Goal: Task Accomplishment & Management: Manage account settings

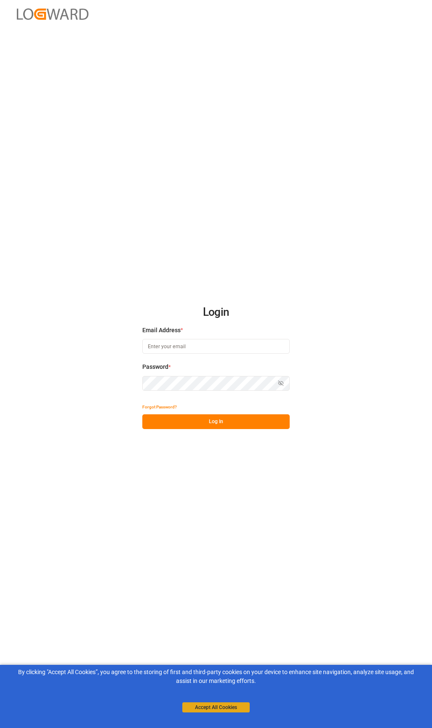
click at [230, 712] on button "Accept All Cookies" at bounding box center [215, 707] width 67 height 10
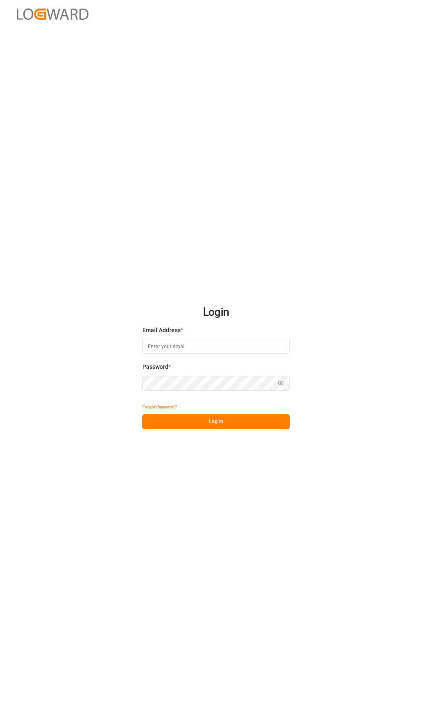
click at [206, 343] on input at bounding box center [215, 346] width 147 height 15
type input "[PERSON_NAME][EMAIL_ADDRESS][PERSON_NAME][DOMAIN_NAME]"
drag, startPoint x: 284, startPoint y: 377, endPoint x: 281, endPoint y: 382, distance: 6.1
click at [281, 382] on button "Show password" at bounding box center [281, 383] width 18 height 15
click at [251, 426] on button "Log In" at bounding box center [215, 421] width 147 height 15
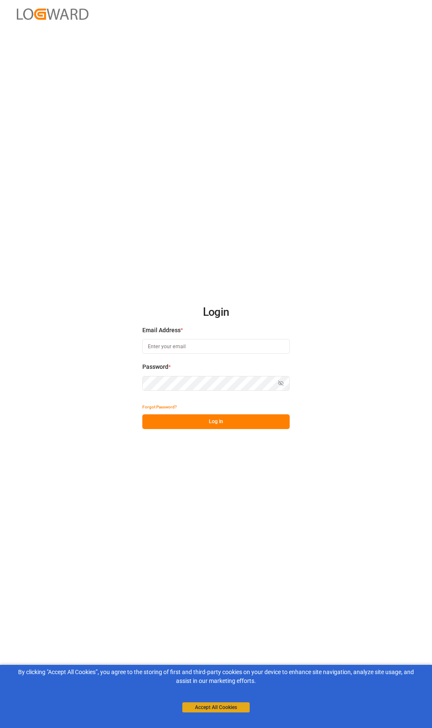
click at [210, 709] on button "Accept All Cookies" at bounding box center [215, 707] width 67 height 10
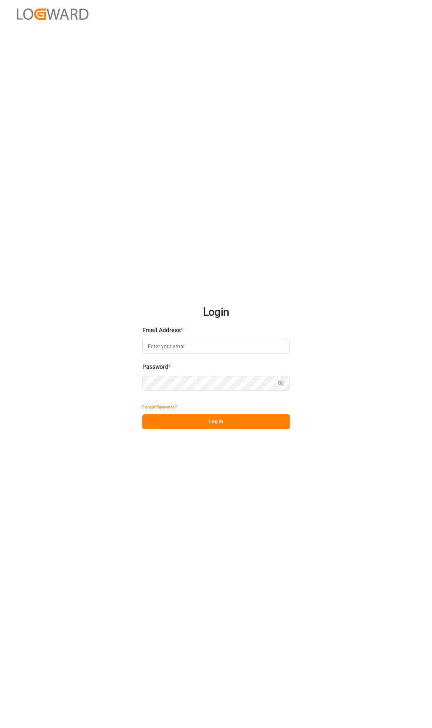
click at [253, 352] on input at bounding box center [215, 346] width 147 height 15
type input "[PERSON_NAME][EMAIL_ADDRESS][PERSON_NAME][DOMAIN_NAME]"
click at [285, 381] on button "Show password" at bounding box center [281, 383] width 18 height 15
click at [242, 420] on button "Log In" at bounding box center [215, 421] width 147 height 15
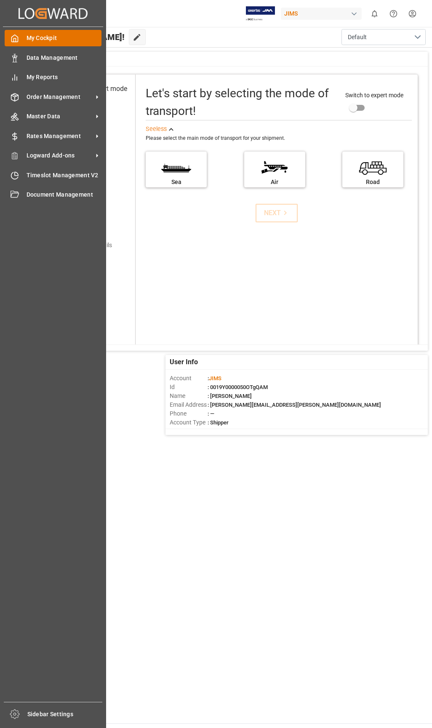
click at [35, 37] on span "My Cockpit" at bounding box center [64, 38] width 75 height 9
click at [68, 35] on span "My Cockpit" at bounding box center [64, 38] width 75 height 9
click at [60, 93] on span "Order Management" at bounding box center [60, 97] width 67 height 9
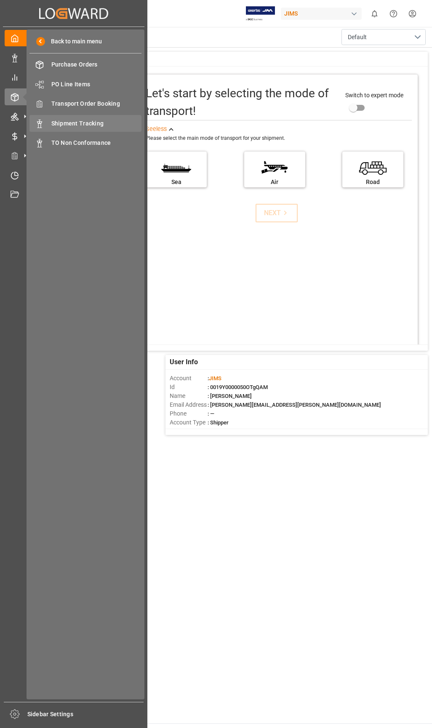
click at [95, 123] on span "Shipment Tracking" at bounding box center [96, 123] width 91 height 9
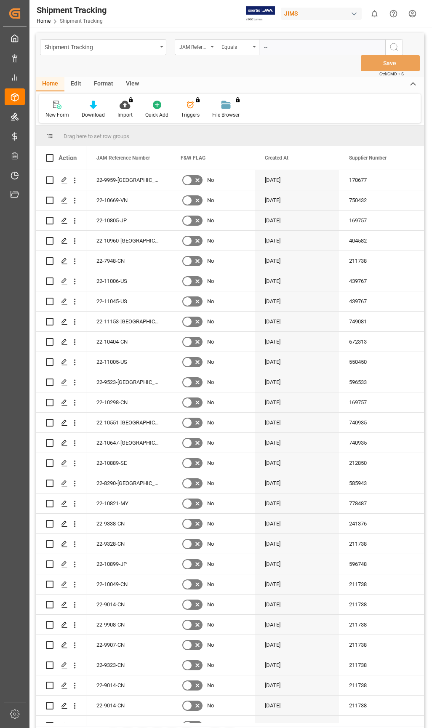
type input "-"
type input "22-10713-us"
click at [394, 47] on icon "search button" at bounding box center [394, 47] width 10 height 10
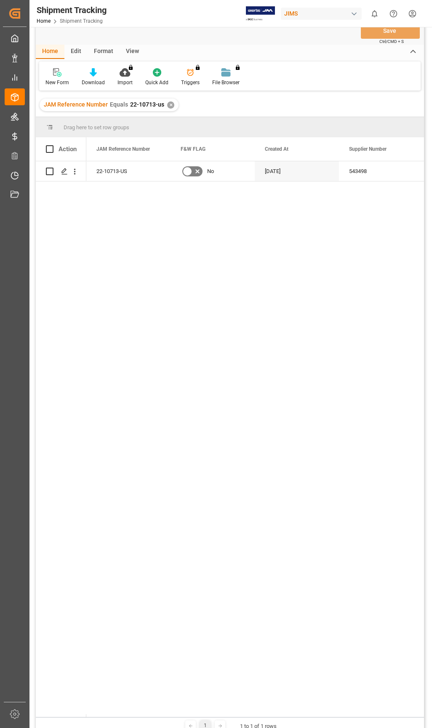
scroll to position [31, 0]
click at [63, 172] on polygon "Press SPACE to select this row." at bounding box center [64, 172] width 4 height 4
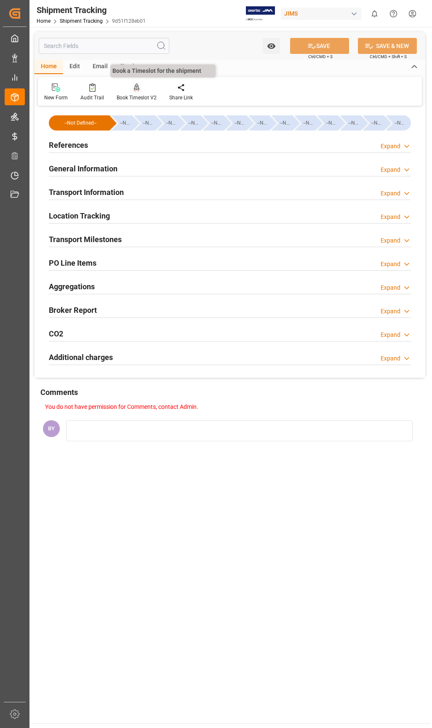
click at [143, 94] on div "Book Timeslot V2" at bounding box center [137, 98] width 40 height 8
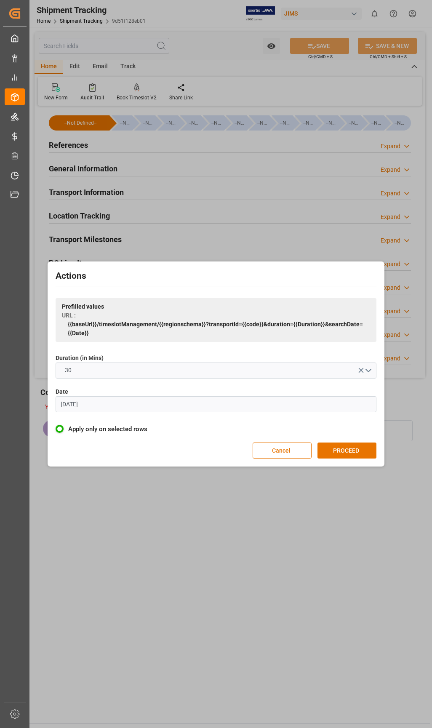
click at [90, 407] on input "[DATE]" at bounding box center [216, 404] width 321 height 16
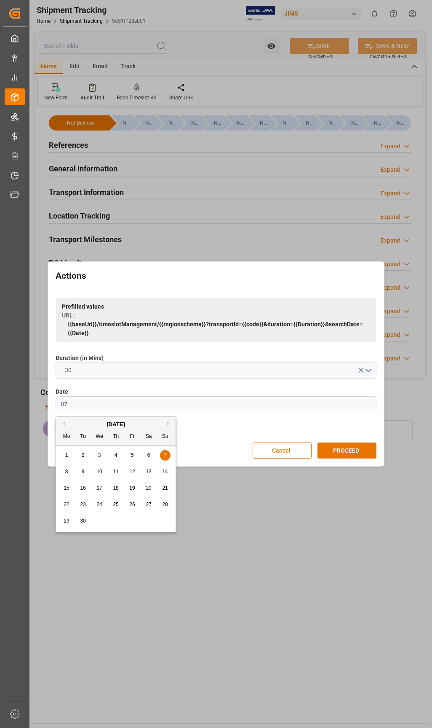
type input "0"
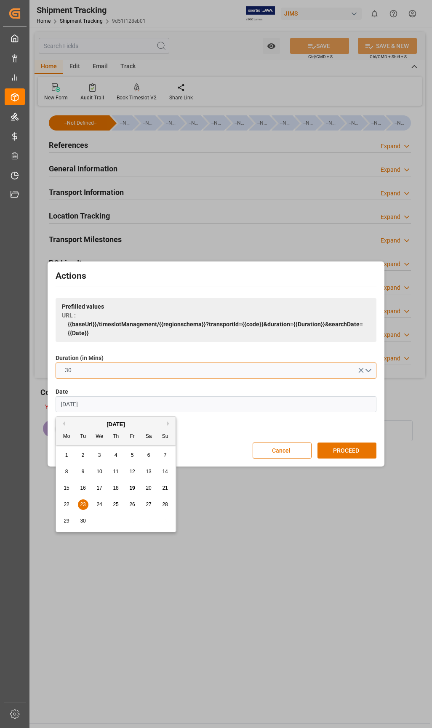
type input "23.09.2025"
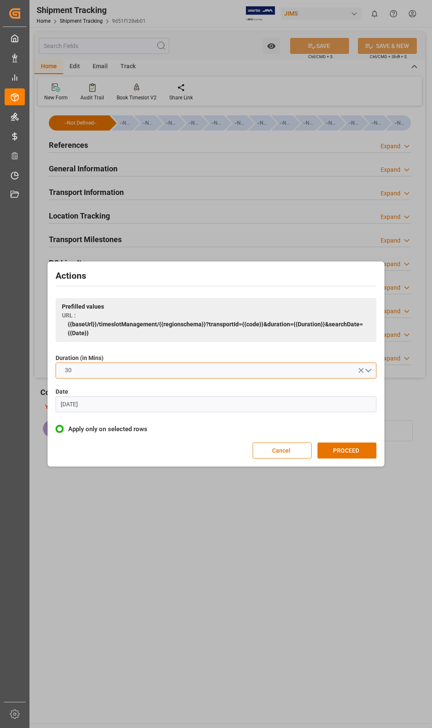
click at [369, 368] on button "30" at bounding box center [216, 371] width 321 height 16
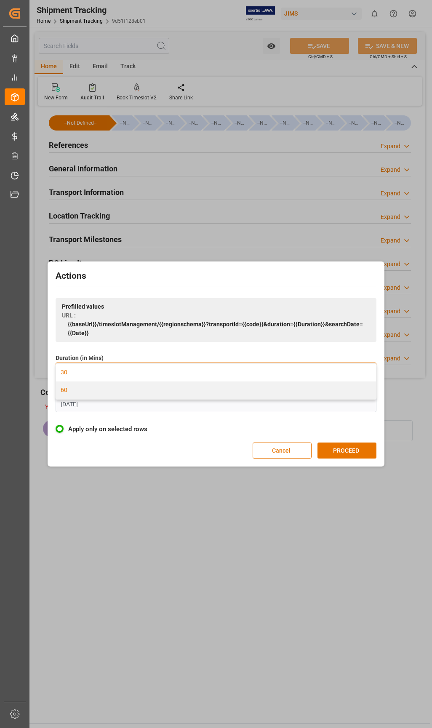
click at [335, 391] on div "60" at bounding box center [216, 391] width 320 height 18
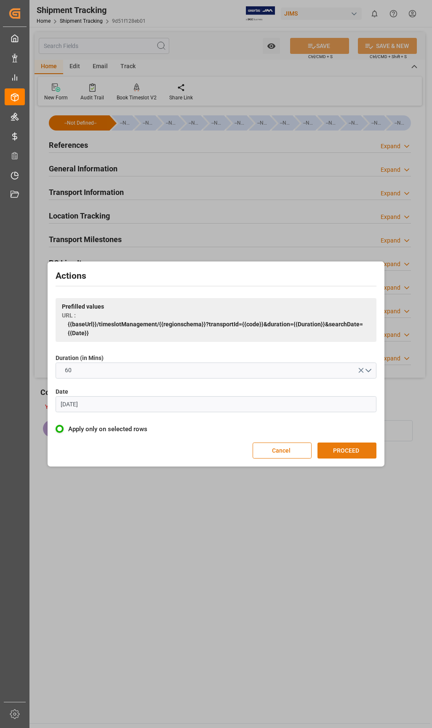
click at [344, 448] on button "PROCEED" at bounding box center [347, 451] width 59 height 16
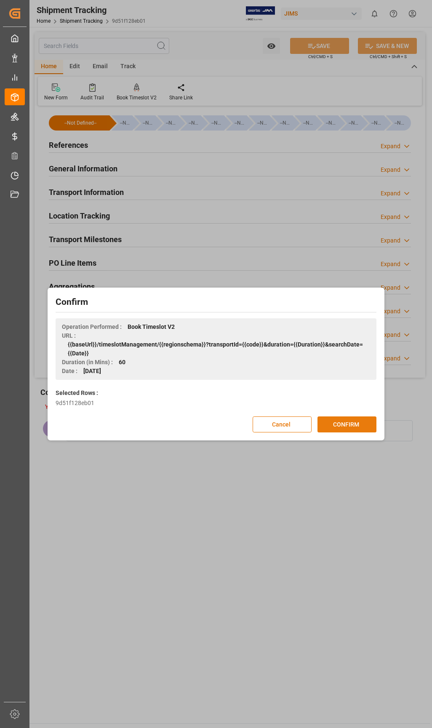
click at [354, 427] on button "CONFIRM" at bounding box center [347, 424] width 59 height 16
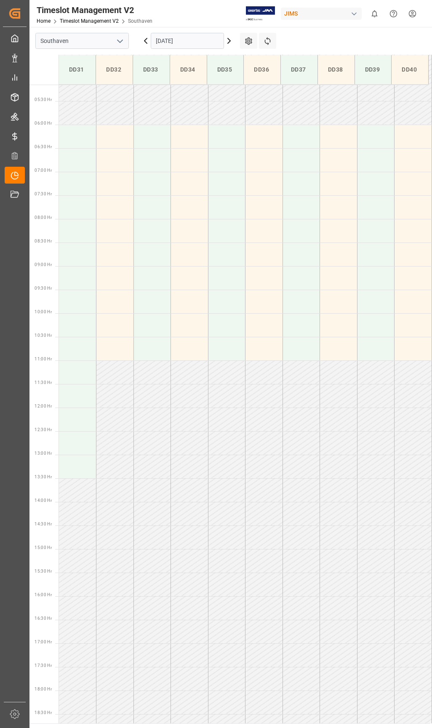
scroll to position [241, 0]
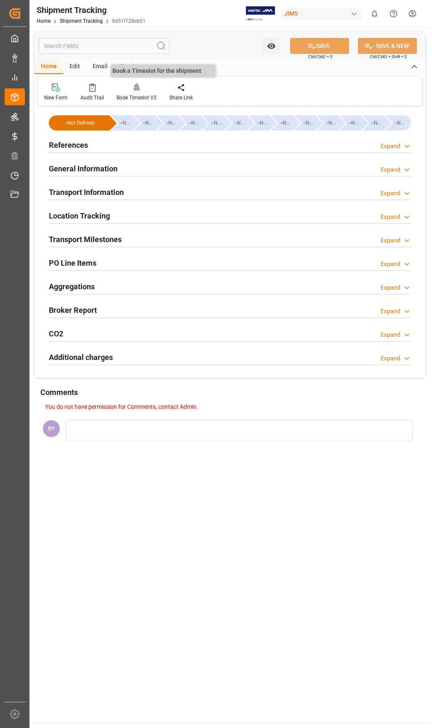
click at [139, 93] on div "Book Timeslot V2" at bounding box center [136, 92] width 53 height 19
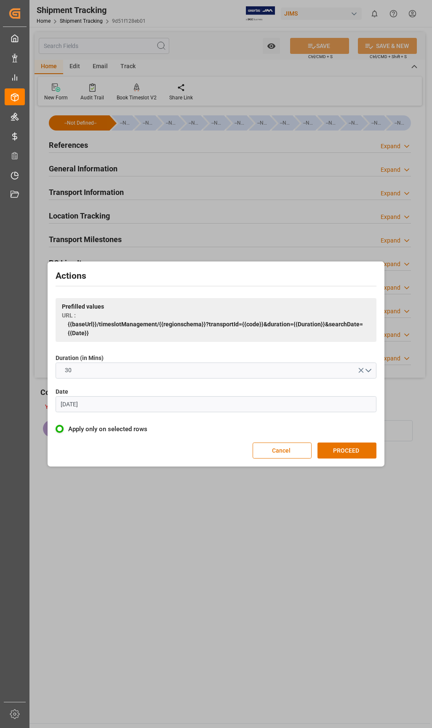
click at [296, 413] on div "Date 07.06.2023" at bounding box center [216, 399] width 321 height 31
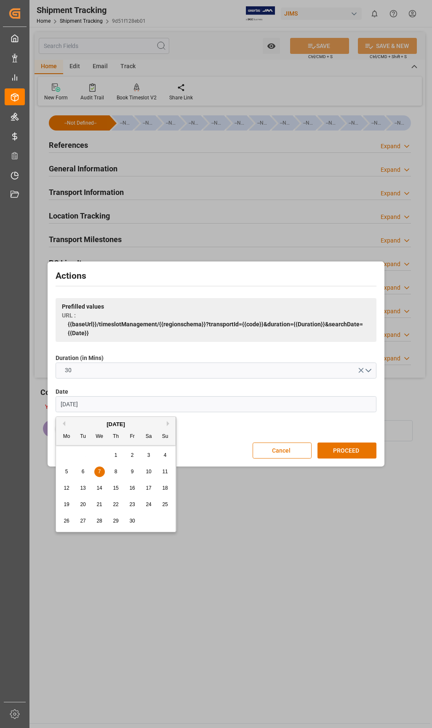
click at [297, 406] on input "07.06.2023" at bounding box center [216, 404] width 321 height 16
type input "07.06.20"
click at [297, 406] on input "07.06.20" at bounding box center [216, 404] width 321 height 16
click at [297, 406] on input "text" at bounding box center [216, 404] width 321 height 16
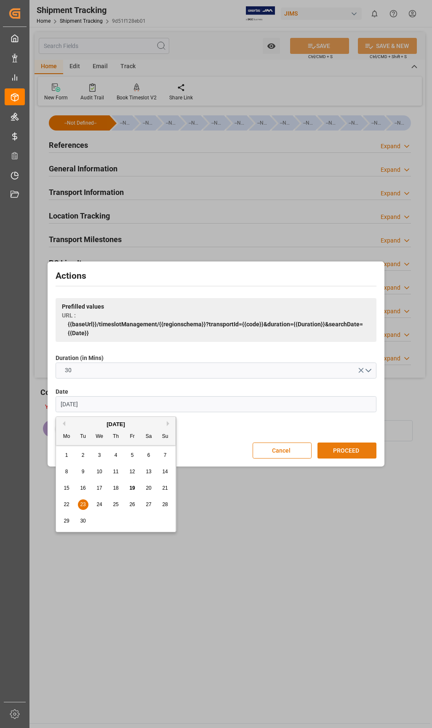
type input "23.09.2025"
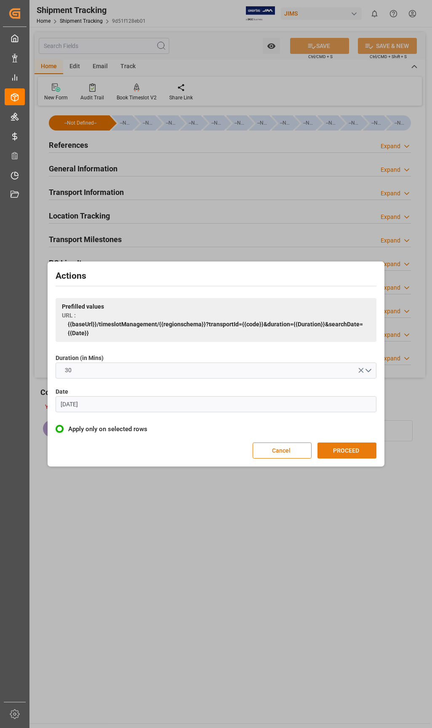
click at [341, 451] on button "PROCEED" at bounding box center [347, 451] width 59 height 16
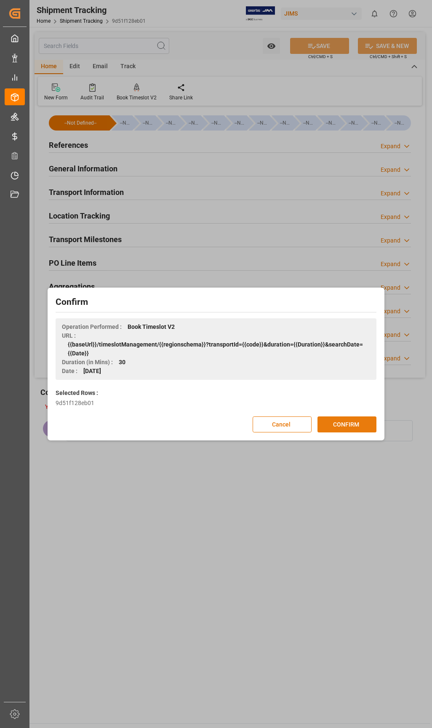
click at [340, 428] on button "CONFIRM" at bounding box center [347, 424] width 59 height 16
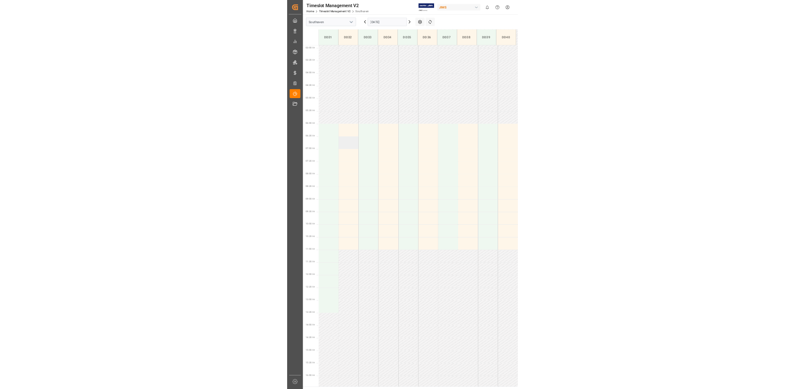
scroll to position [157, 0]
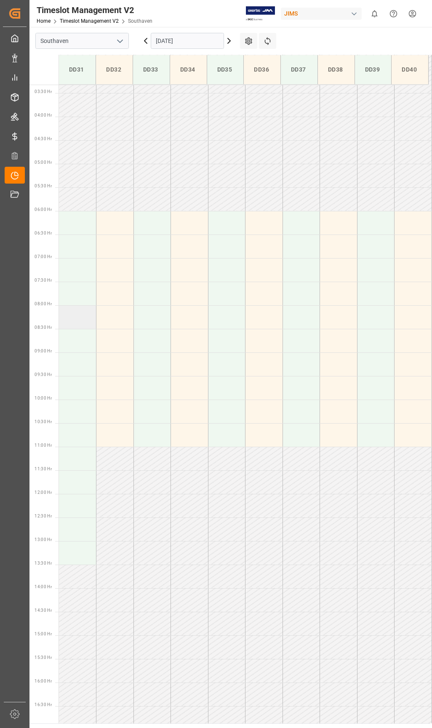
click at [85, 328] on td at bounding box center [77, 317] width 37 height 24
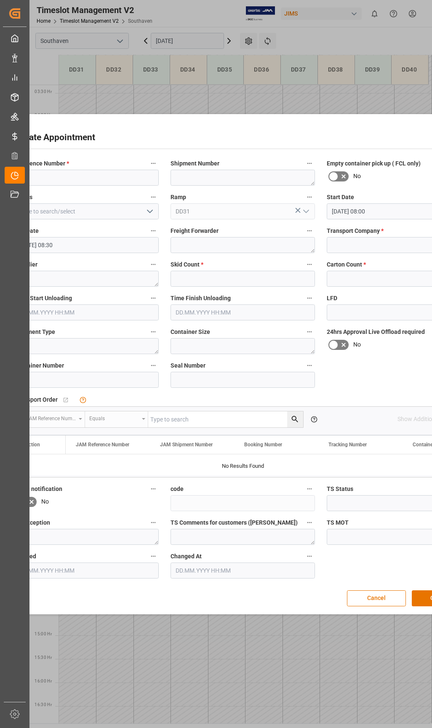
type input "23.09.2025 08:00"
type input "23.09.2025 08:30"
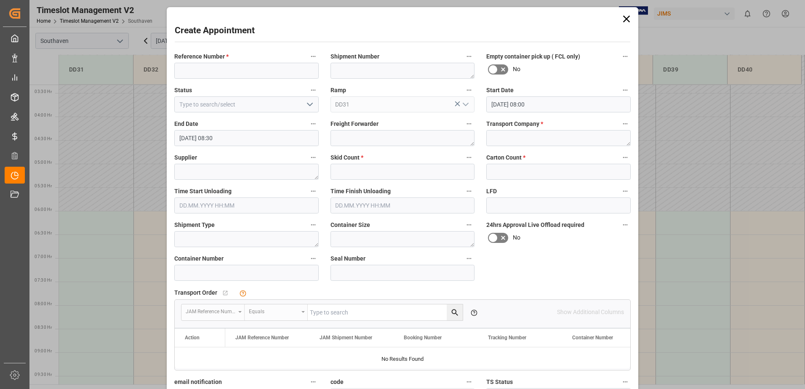
click at [432, 17] on icon at bounding box center [626, 19] width 7 height 7
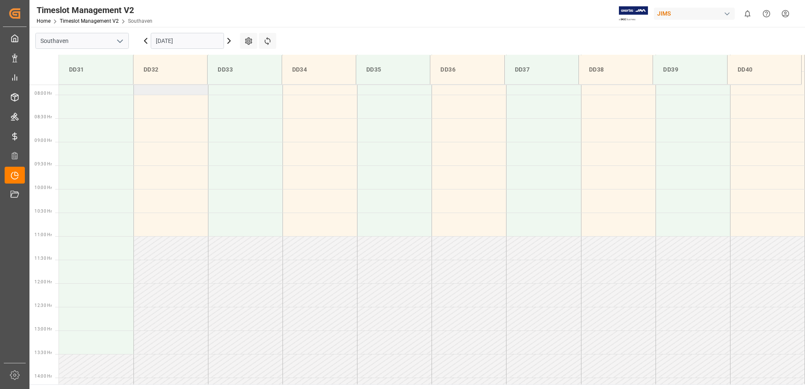
scroll to position [325, 0]
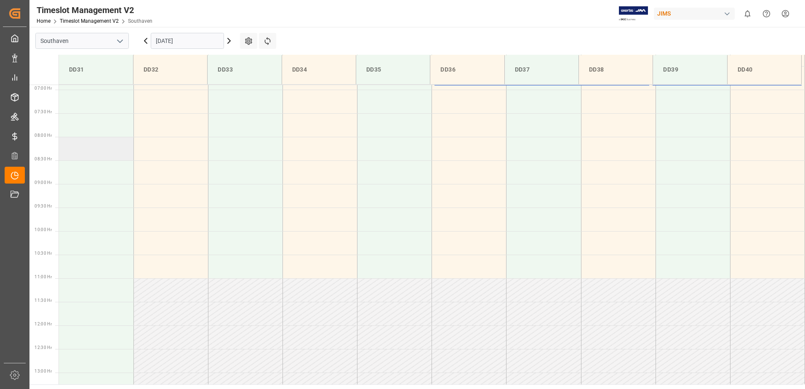
click at [118, 154] on td at bounding box center [96, 149] width 75 height 24
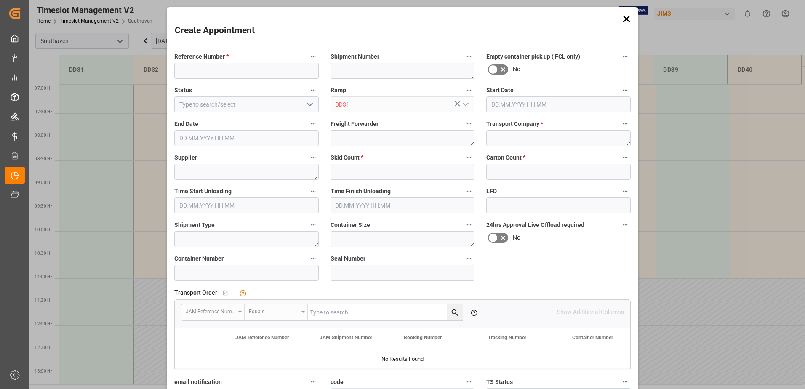
type input "23.09.2025 08:00"
type input "23.09.2025 08:30"
click at [263, 69] on input at bounding box center [246, 71] width 144 height 16
type input "22-10713-us"
click at [432, 139] on textarea at bounding box center [558, 138] width 144 height 16
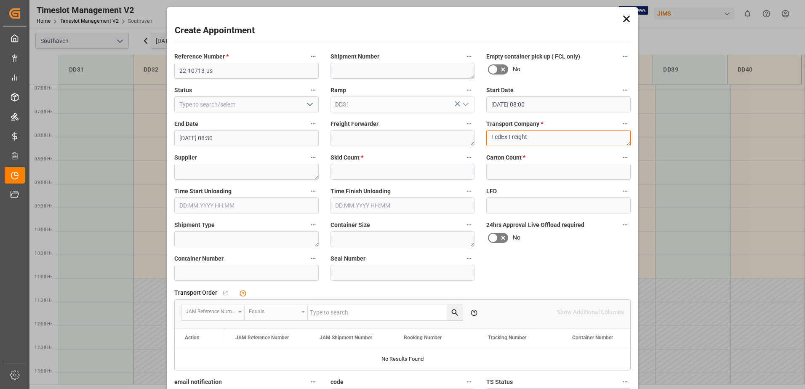
type textarea "FedEx Freight"
click at [385, 172] on input "text" at bounding box center [403, 172] width 144 height 16
type input "3"
click at [432, 174] on input "text" at bounding box center [558, 172] width 144 height 16
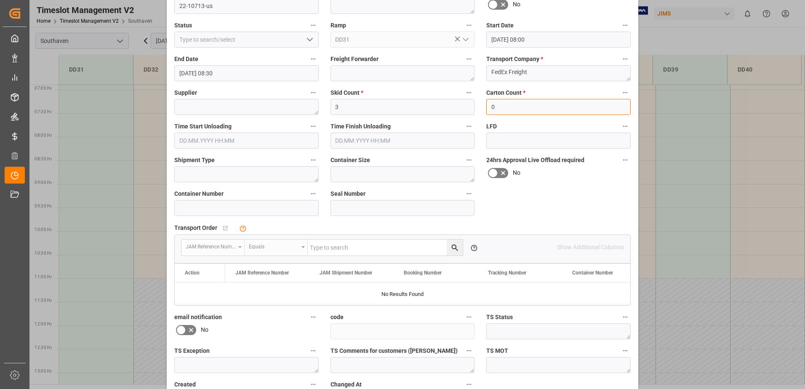
scroll to position [0, 0]
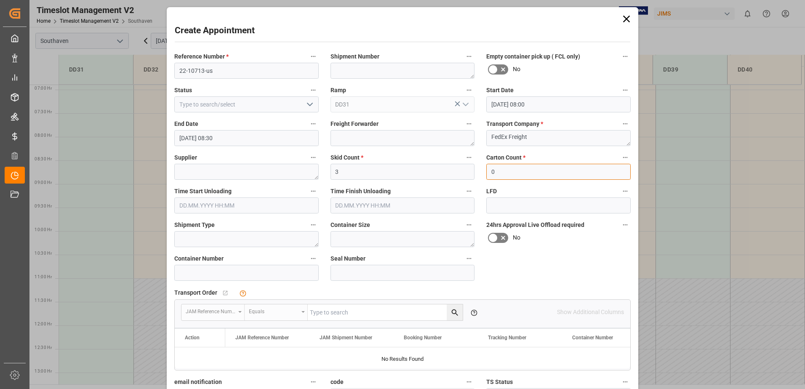
type input "0"
click at [313, 124] on icon "button" at bounding box center [313, 123] width 5 height 1
click at [315, 123] on icon at bounding box center [317, 123] width 9 height 9
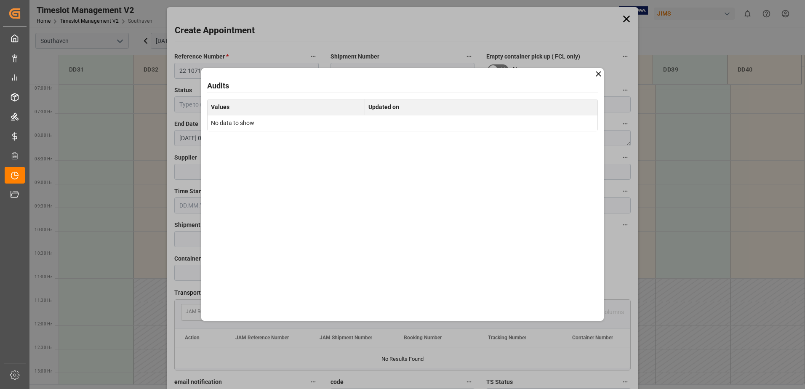
click at [432, 72] on icon at bounding box center [598, 73] width 9 height 9
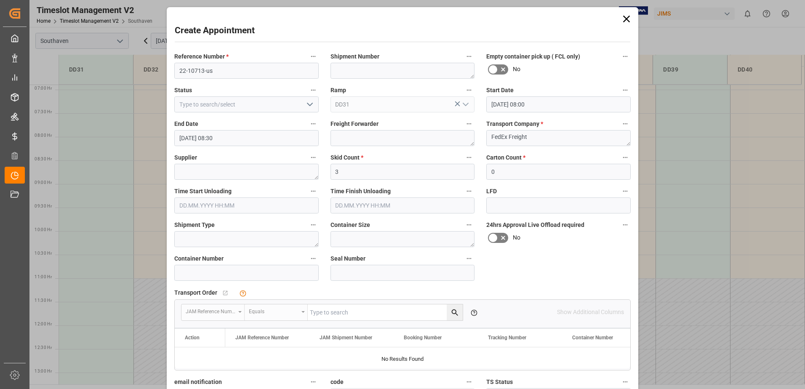
click at [232, 143] on input "23.09.2025 08:30" at bounding box center [246, 138] width 144 height 16
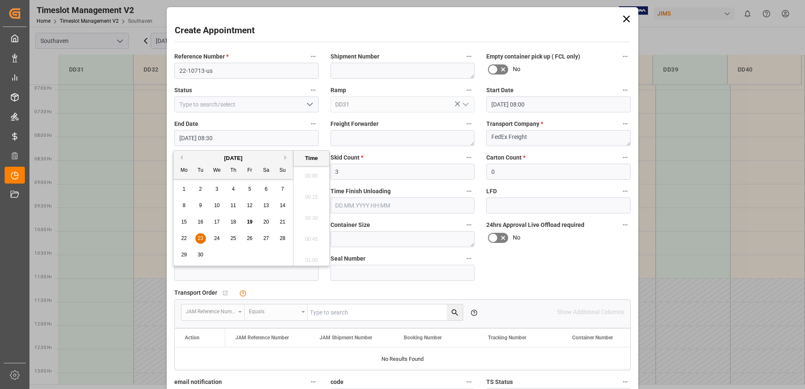
scroll to position [677, 0]
click at [318, 219] on ul "00:00 00:15 00:30 00:45 01:00 01:15 01:30 01:45 02:00 02:15 02:30 02:45 03:00 0…" at bounding box center [312, 216] width 36 height 100
drag, startPoint x: 312, startPoint y: 224, endPoint x: 312, endPoint y: 220, distance: 4.2
click at [312, 224] on ul "00:00 00:15 00:30 00:45 01:00 01:15 01:30 01:45 02:00 02:15 02:30 02:45 03:00 0…" at bounding box center [312, 216] width 36 height 100
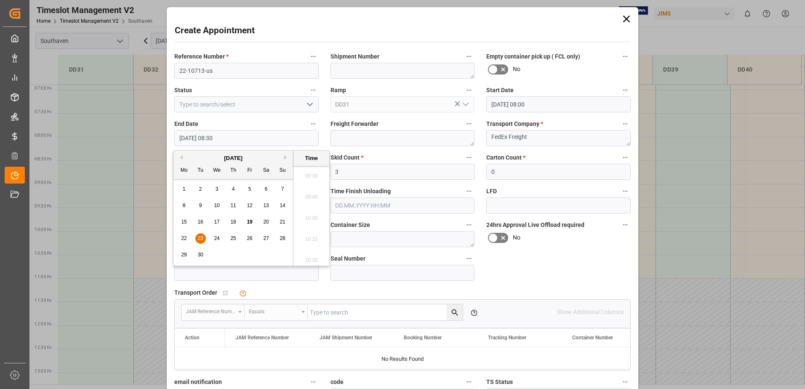
click at [312, 218] on ul "00:00 00:15 00:30 00:45 01:00 01:15 01:30 01:45 02:00 02:15 02:30 02:45 03:00 0…" at bounding box center [312, 216] width 36 height 100
click at [377, 33] on div "Create Appointment" at bounding box center [403, 32] width 456 height 16
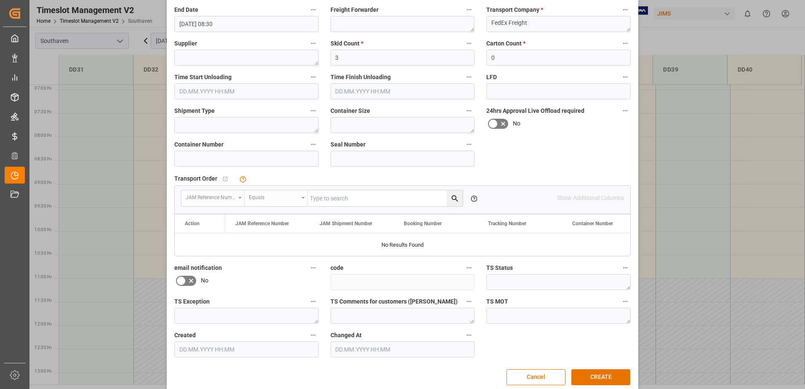
scroll to position [125, 0]
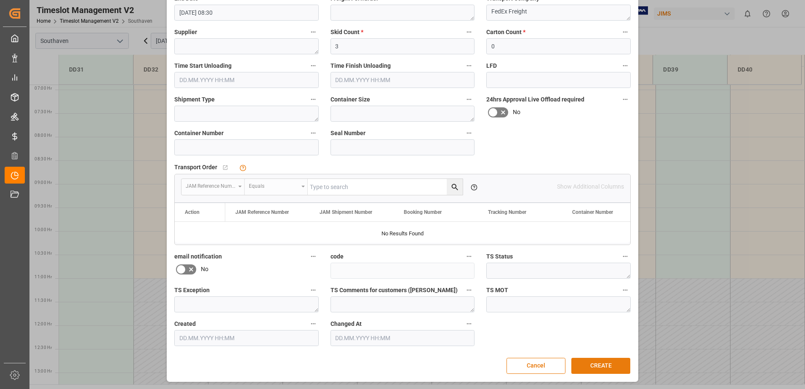
click at [432, 368] on button "CREATE" at bounding box center [600, 366] width 59 height 16
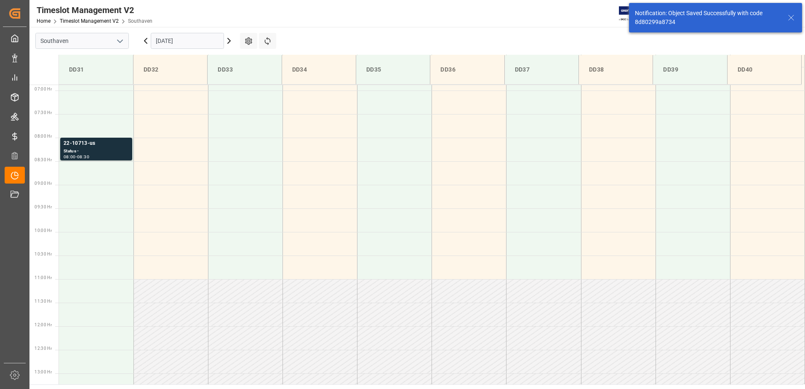
scroll to position [325, 0]
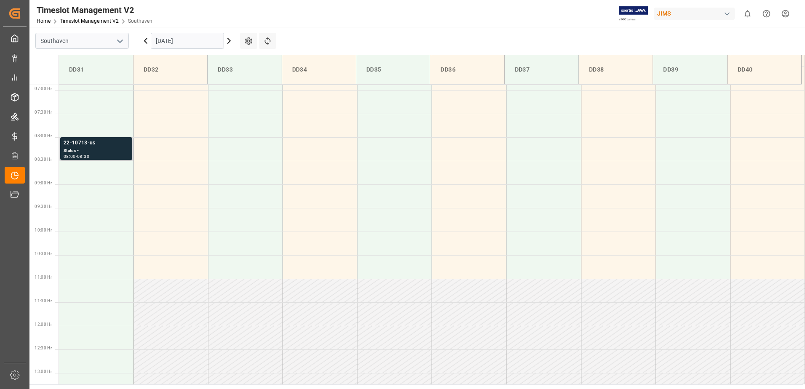
click at [92, 151] on div "Status -" at bounding box center [96, 150] width 65 height 7
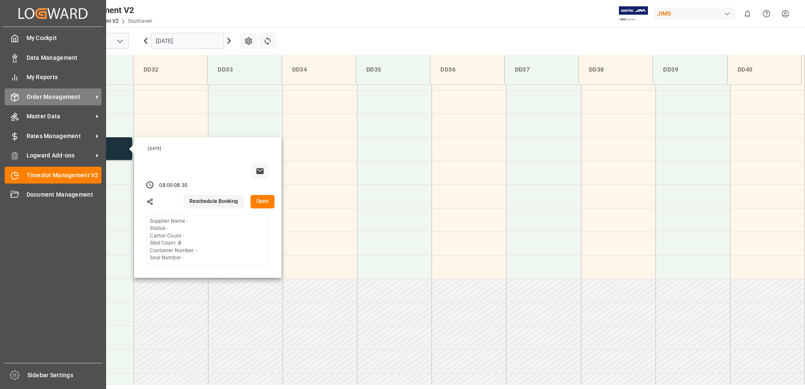
click at [43, 98] on span "Order Management" at bounding box center [60, 97] width 67 height 9
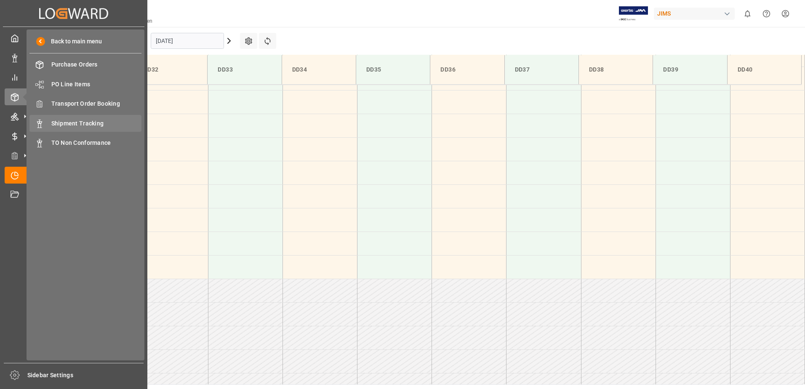
click at [92, 123] on span "Shipment Tracking" at bounding box center [96, 123] width 91 height 9
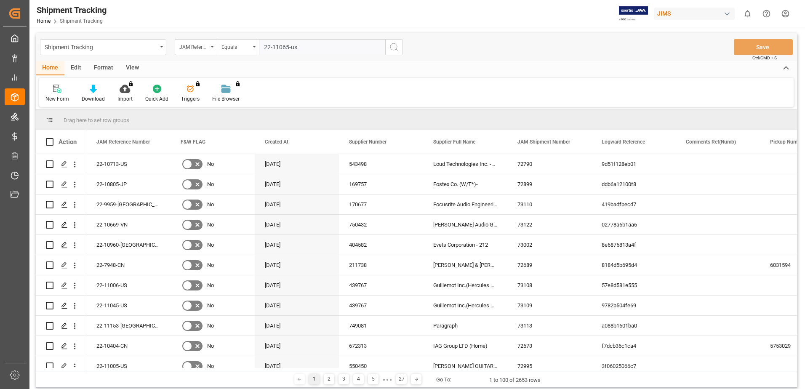
type input "22-11065-us"
click at [391, 46] on icon "search button" at bounding box center [394, 47] width 10 height 10
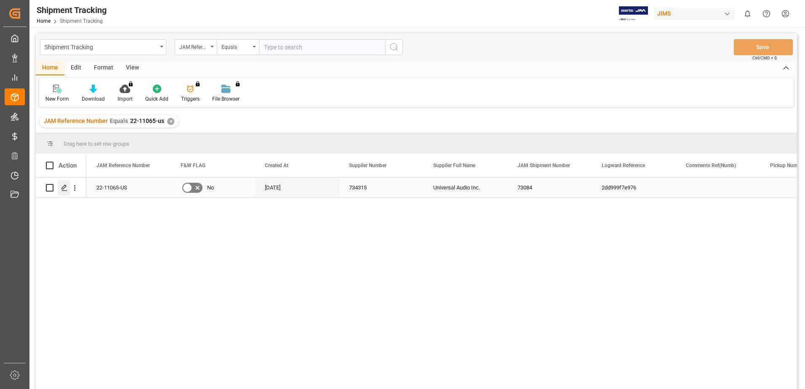
click at [64, 188] on polygon "Press SPACE to select this row." at bounding box center [64, 187] width 4 height 4
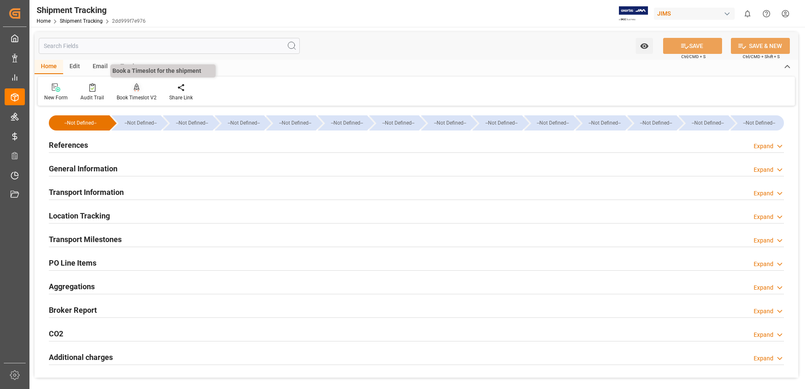
click at [137, 88] on icon at bounding box center [137, 87] width 6 height 8
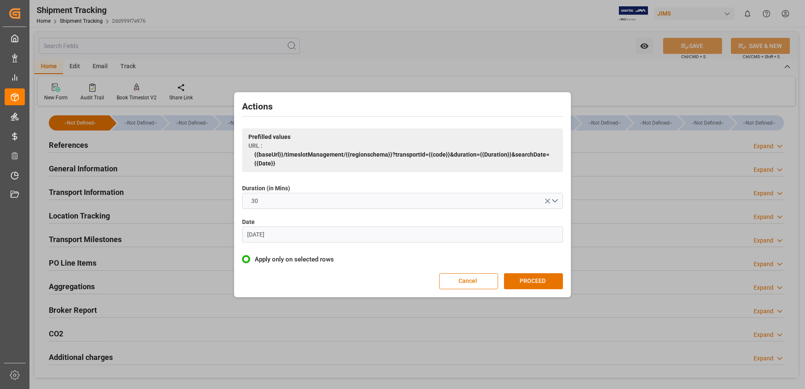
click at [282, 237] on input "07.06.2023" at bounding box center [402, 235] width 321 height 16
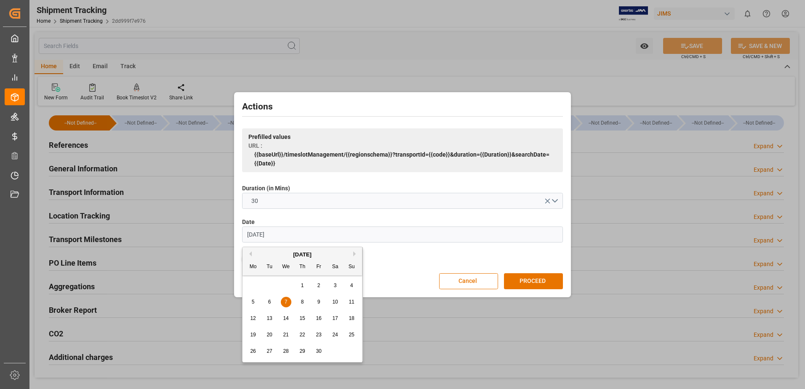
click at [282, 237] on input "07.06.2023" at bounding box center [402, 235] width 321 height 16
click at [253, 335] on span "22" at bounding box center [252, 335] width 5 height 6
type input "22.09.2025"
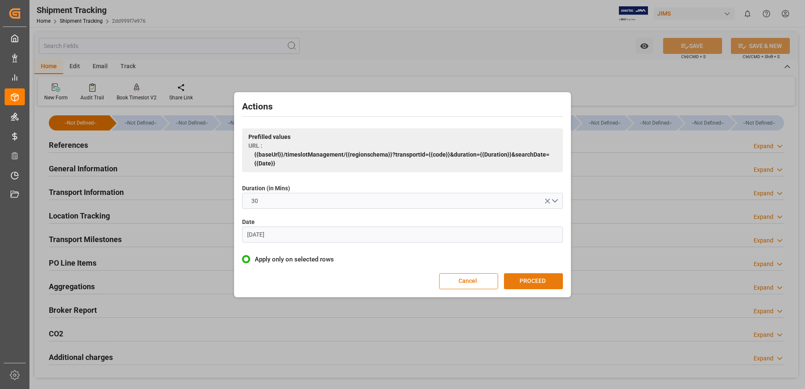
click at [432, 283] on button "PROCEED" at bounding box center [533, 281] width 59 height 16
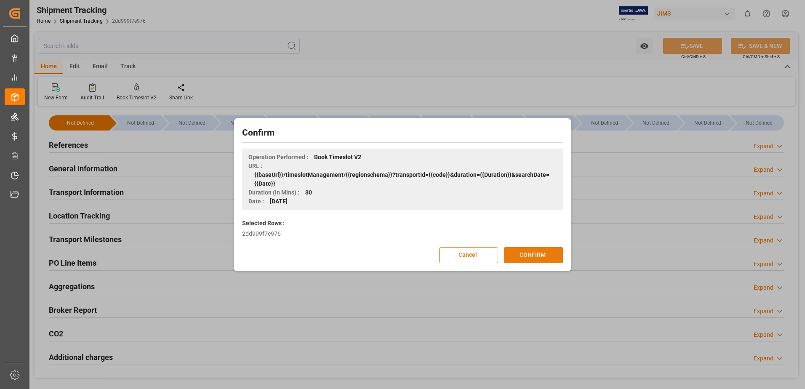
click at [432, 252] on button "CONFIRM" at bounding box center [533, 255] width 59 height 16
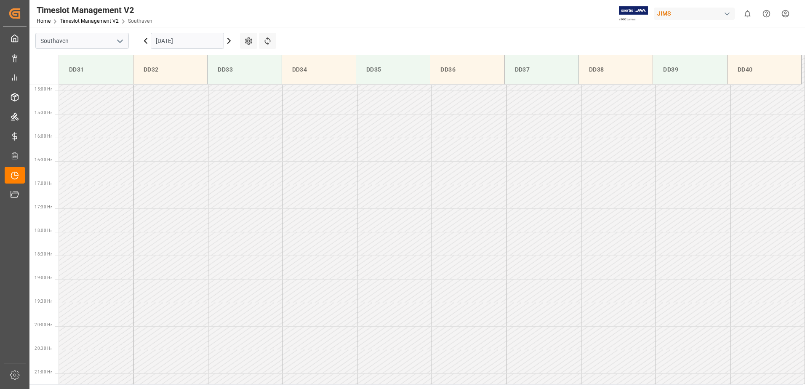
scroll to position [702, 0]
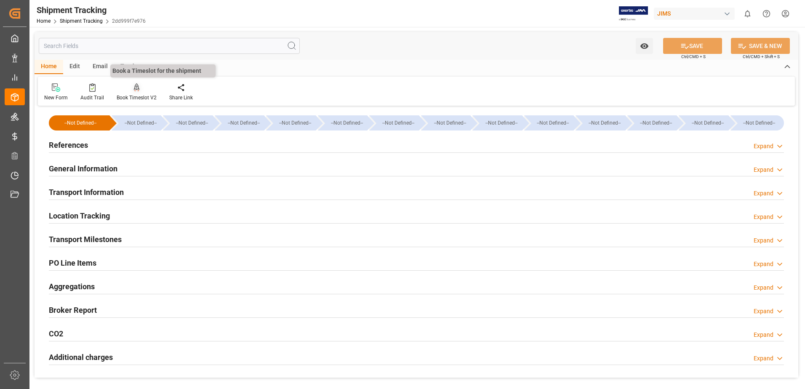
click at [140, 87] on div at bounding box center [137, 87] width 40 height 9
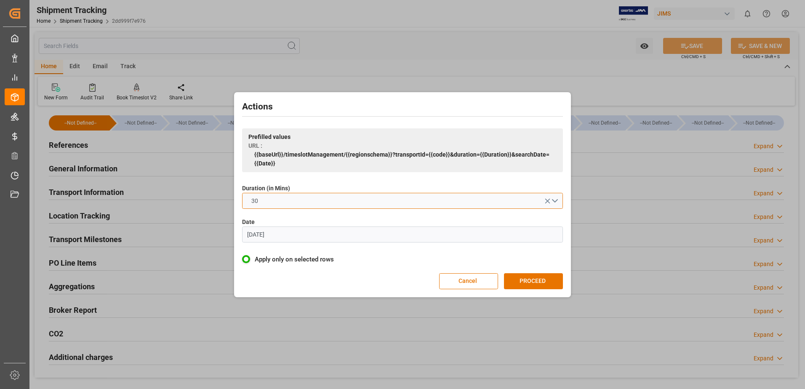
click at [328, 197] on button "30" at bounding box center [402, 201] width 321 height 16
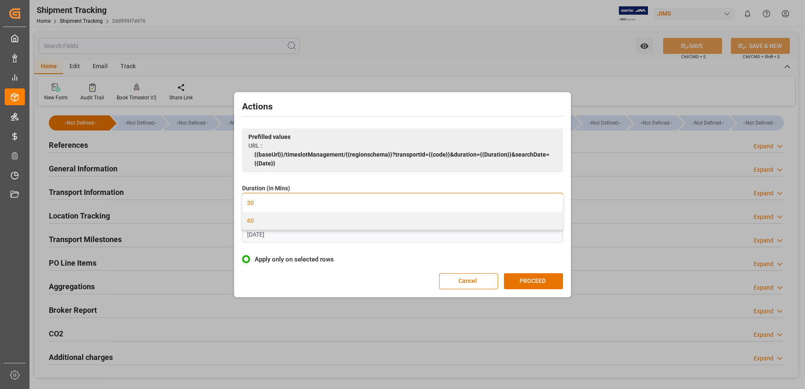
click at [302, 222] on div "60" at bounding box center [403, 221] width 320 height 18
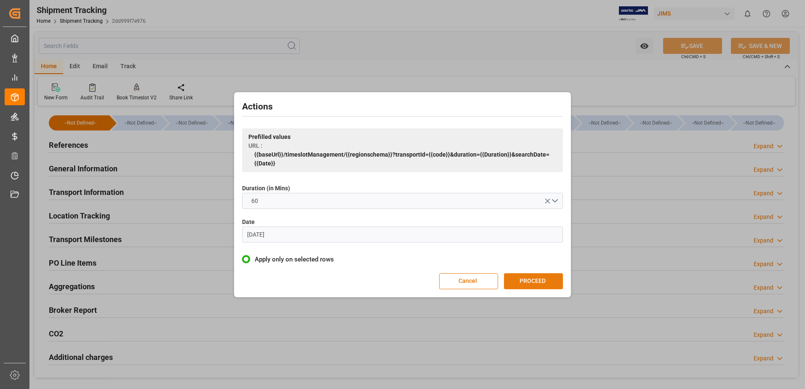
click at [546, 279] on button "PROCEED" at bounding box center [533, 281] width 59 height 16
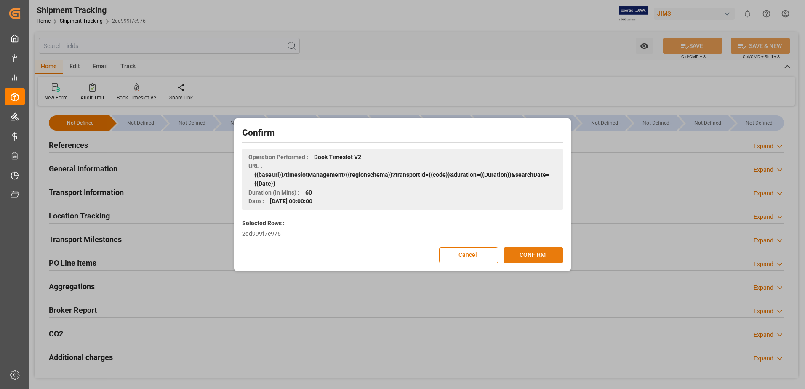
click at [534, 256] on button "CONFIRM" at bounding box center [533, 255] width 59 height 16
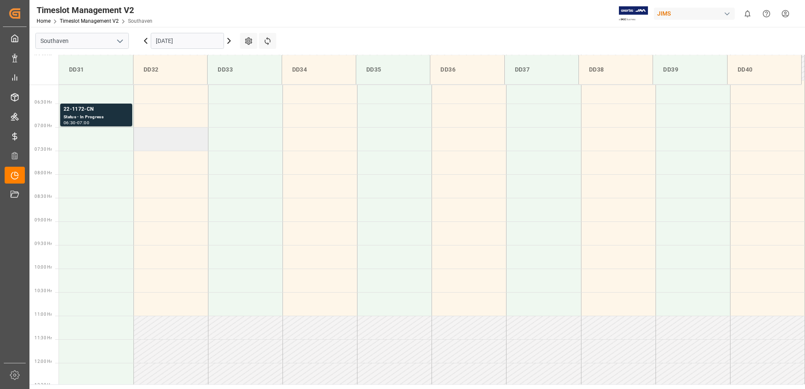
scroll to position [239, 0]
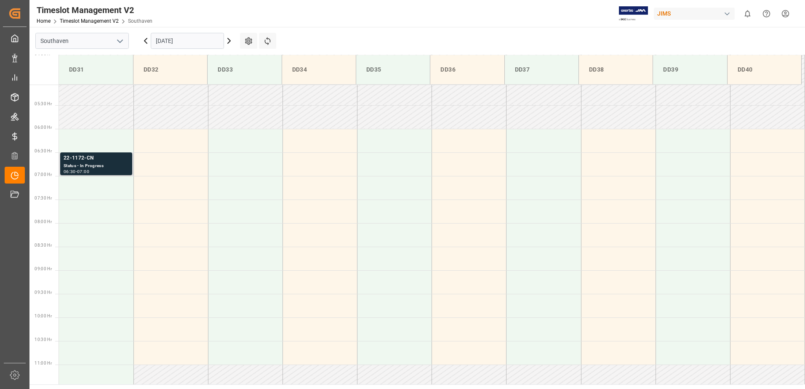
click at [84, 164] on div "Status - In Progress" at bounding box center [96, 166] width 65 height 7
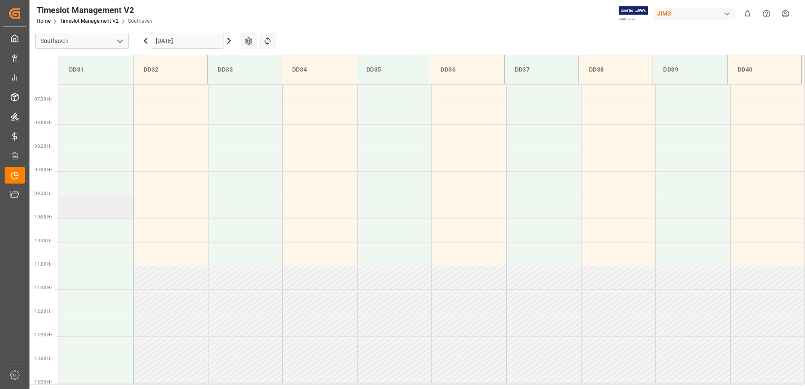
scroll to position [323, 0]
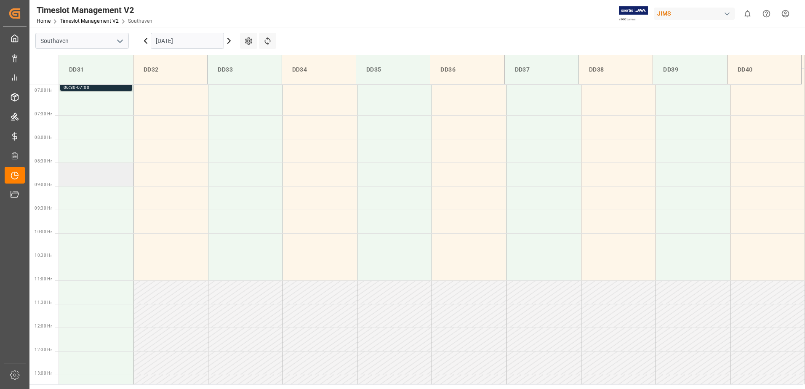
click at [109, 182] on td at bounding box center [96, 175] width 75 height 24
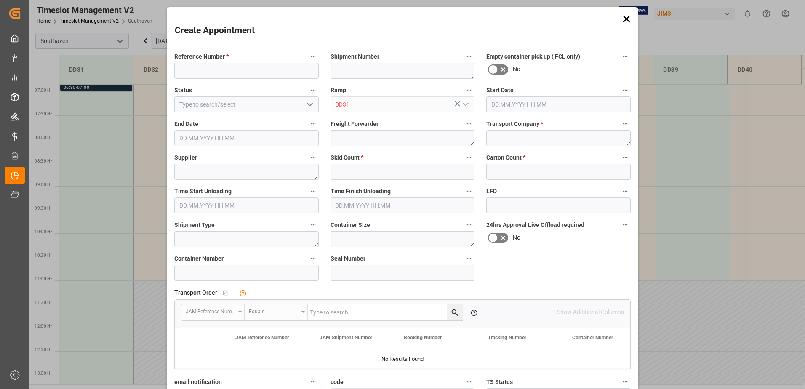
type input "07.06.2023 08:30"
type input "07.06.2023 09:00"
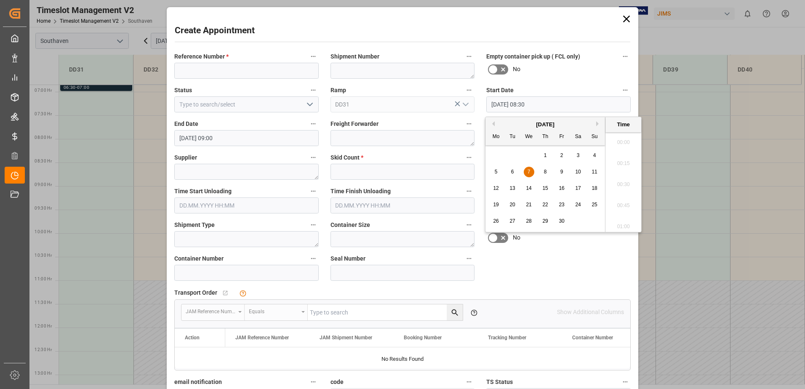
scroll to position [677, 0]
click at [572, 105] on input "07.06.2023 08:30" at bounding box center [558, 104] width 144 height 16
click at [622, 17] on icon at bounding box center [627, 19] width 12 height 12
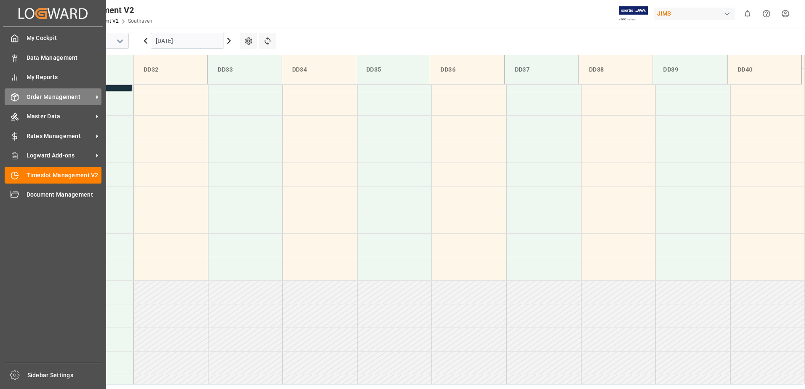
click at [67, 99] on span "Order Management" at bounding box center [60, 97] width 67 height 9
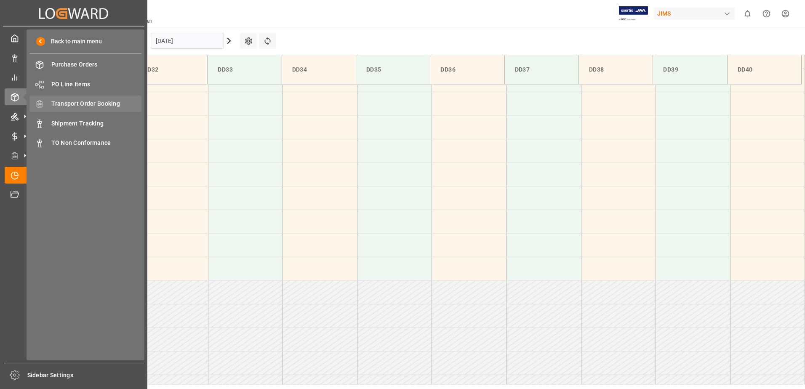
click at [111, 104] on span "Transport Order Booking" at bounding box center [96, 103] width 91 height 9
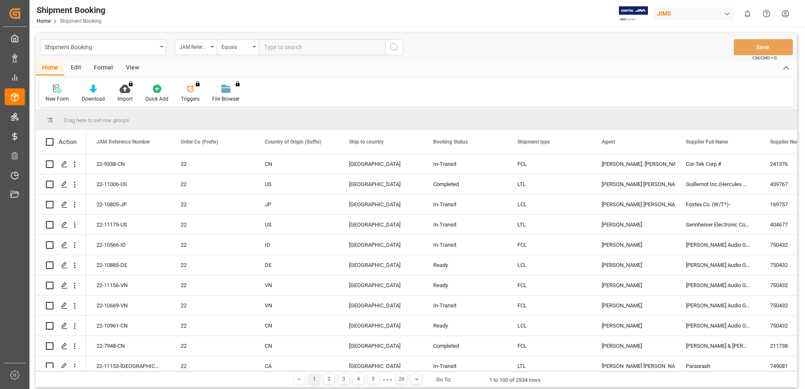
click at [300, 47] on input "text" at bounding box center [322, 47] width 126 height 16
type input "22-10713-us"
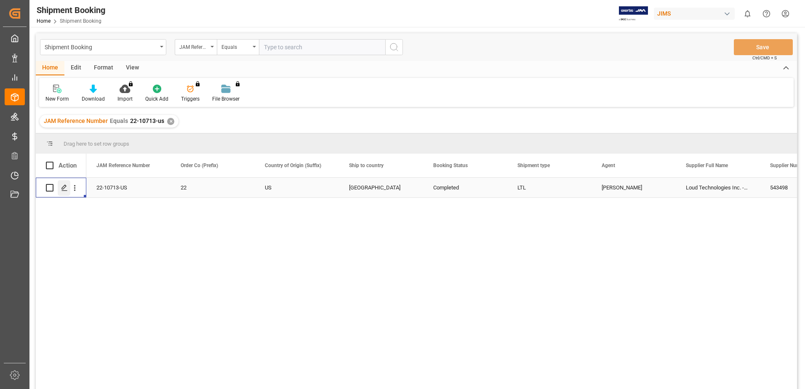
click at [66, 187] on polygon "Press SPACE to select this row." at bounding box center [64, 187] width 4 height 4
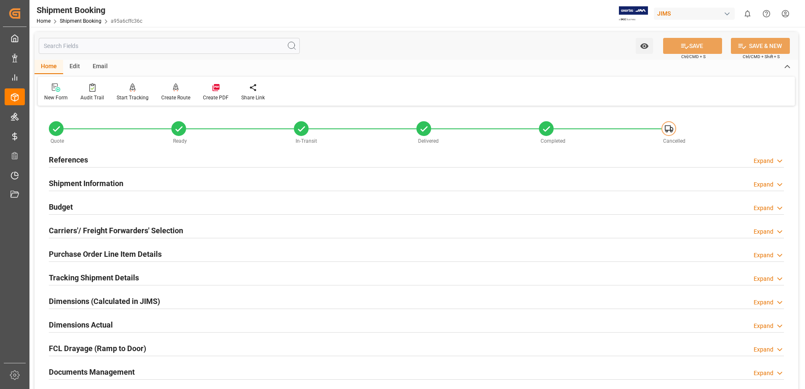
click at [69, 65] on div "Edit" at bounding box center [74, 67] width 23 height 14
click at [56, 91] on icon at bounding box center [52, 87] width 8 height 8
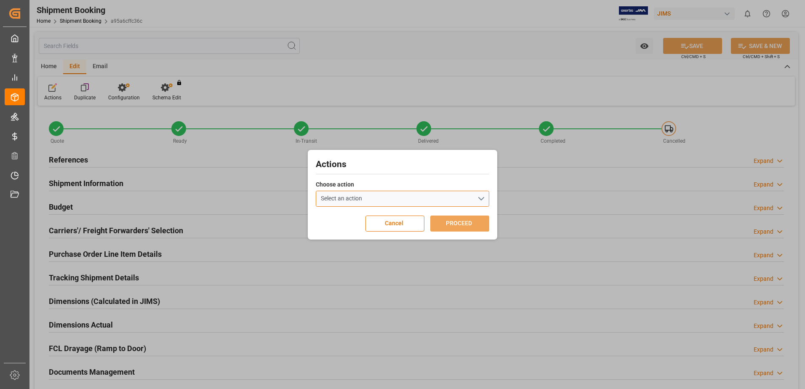
click at [476, 200] on button "Select an action" at bounding box center [402, 199] width 173 height 16
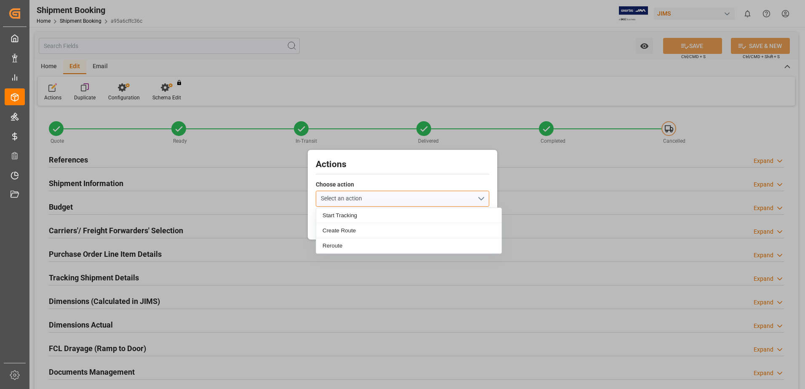
click at [476, 200] on button "Select an action" at bounding box center [402, 199] width 173 height 16
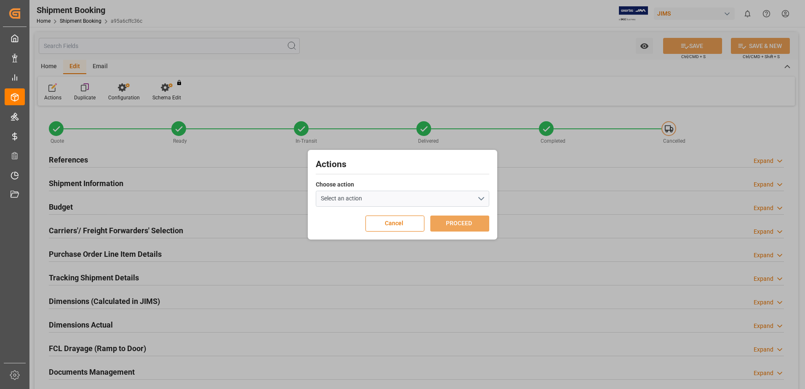
click at [392, 228] on button "Cancel" at bounding box center [395, 224] width 59 height 16
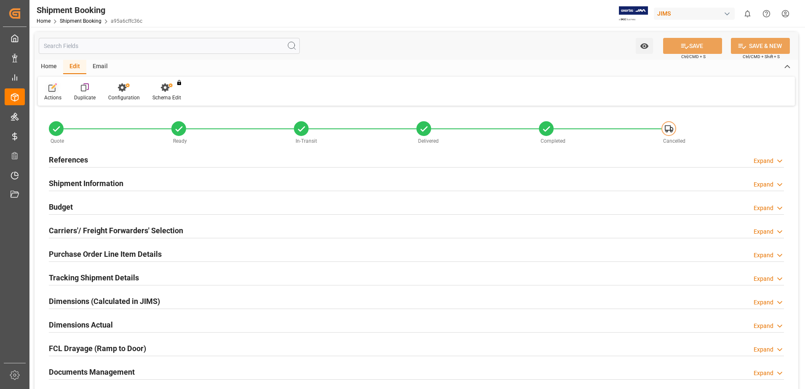
click at [53, 93] on div "Actions" at bounding box center [53, 92] width 30 height 19
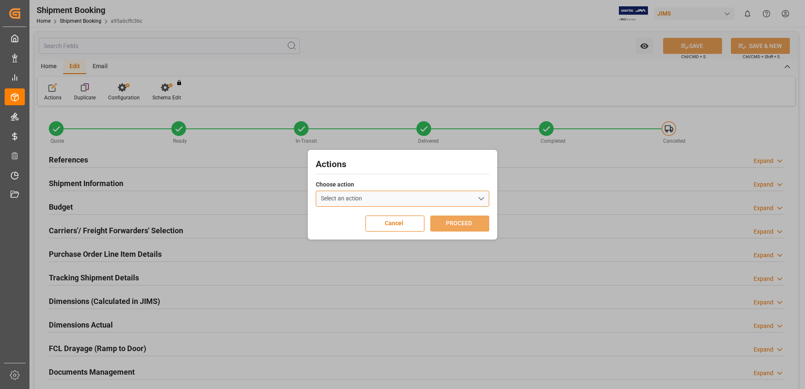
click at [439, 200] on button "Select an action" at bounding box center [402, 199] width 173 height 16
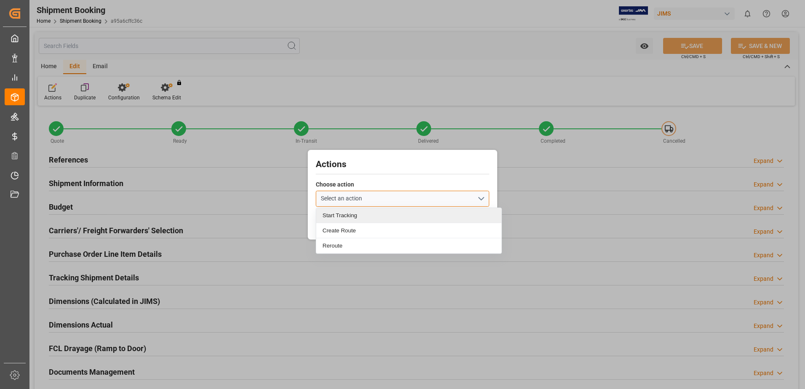
click at [368, 219] on div "Start Tracking" at bounding box center [408, 215] width 185 height 15
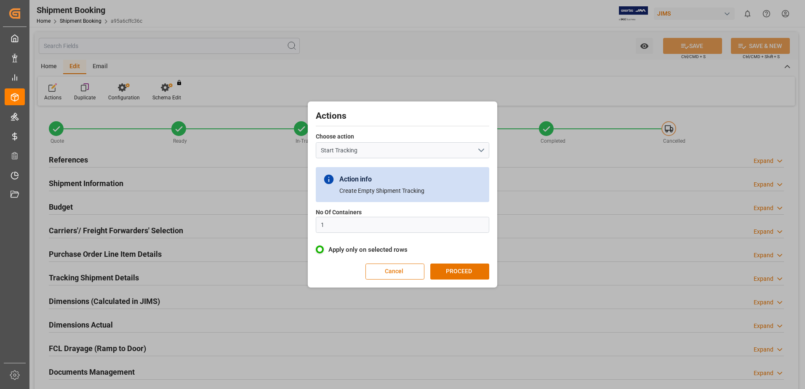
click at [407, 272] on button "Cancel" at bounding box center [395, 272] width 59 height 16
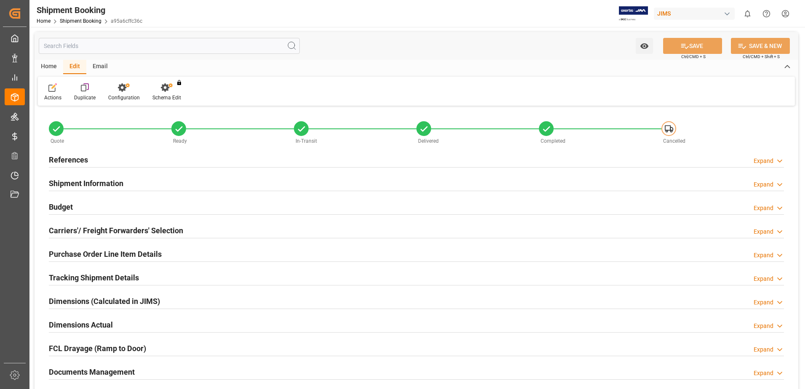
click at [103, 281] on h2 "Tracking Shipment Details" at bounding box center [94, 277] width 90 height 11
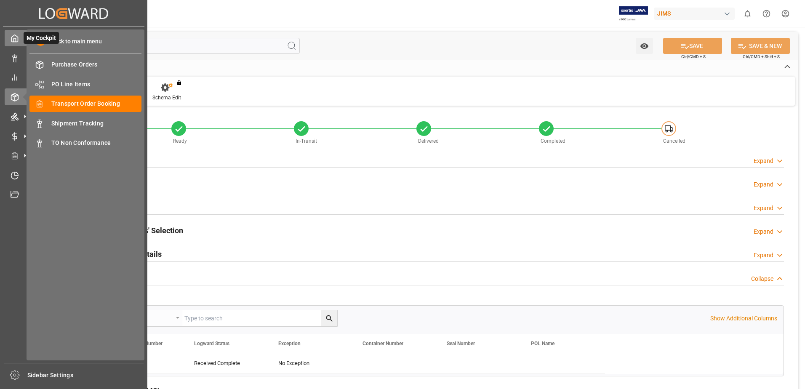
click at [17, 44] on div "My Cockpit My Cockpit" at bounding box center [74, 38] width 138 height 16
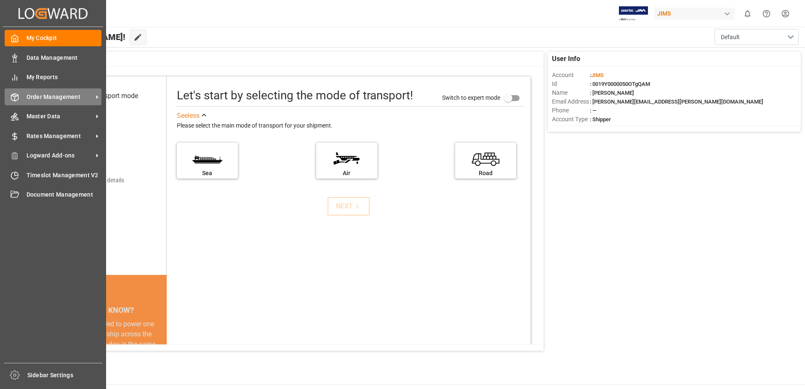
click at [47, 98] on span "Order Management" at bounding box center [60, 97] width 67 height 9
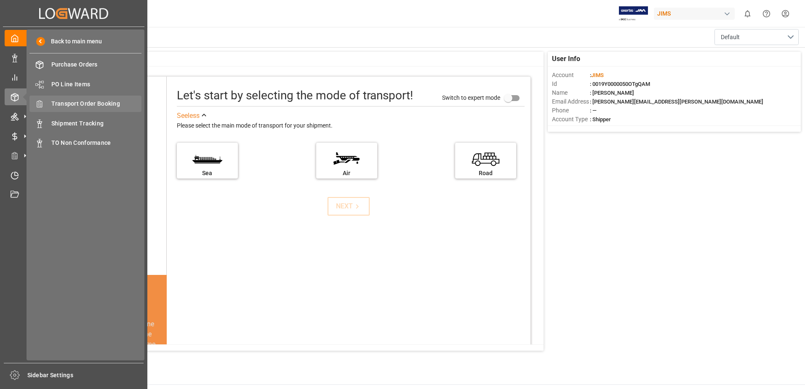
click at [115, 106] on span "Transport Order Booking" at bounding box center [96, 103] width 91 height 9
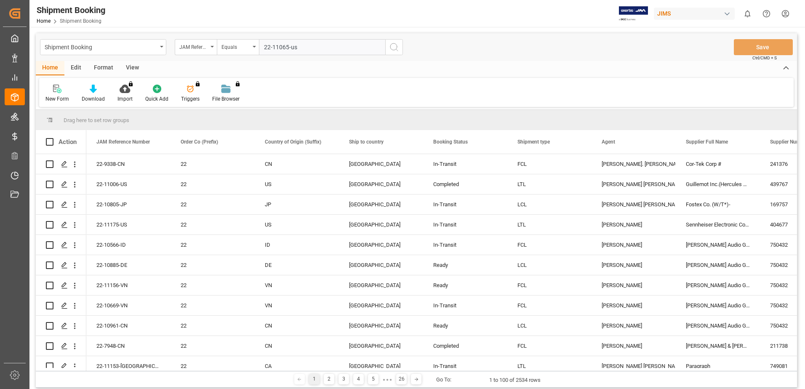
type input "22-11065-us"
click at [388, 43] on button "search button" at bounding box center [394, 47] width 18 height 16
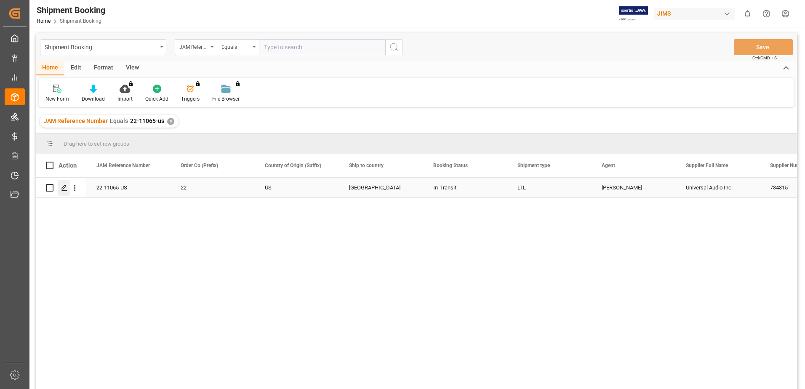
click at [64, 187] on icon "Press SPACE to select this row." at bounding box center [64, 187] width 7 height 7
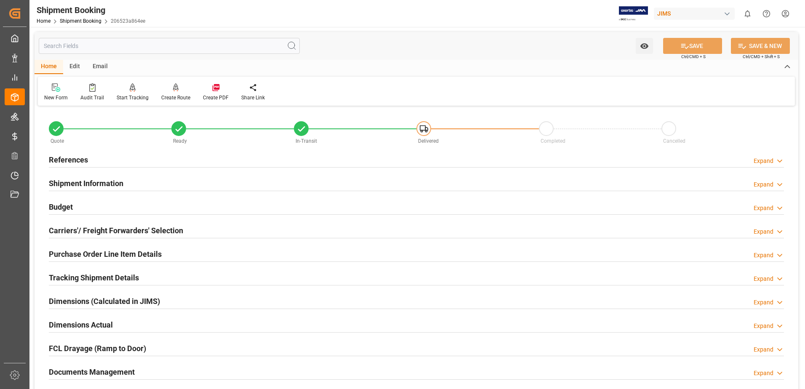
click at [55, 131] on icon at bounding box center [56, 128] width 7 height 5
click at [59, 96] on div "New Form" at bounding box center [56, 98] width 24 height 8
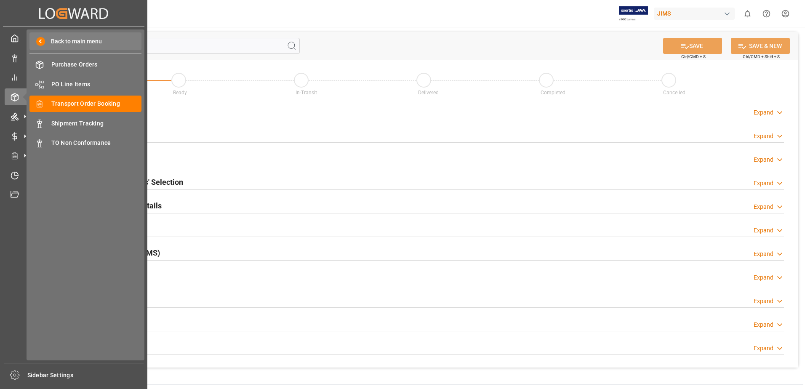
click at [83, 38] on span "Back to main menu" at bounding box center [73, 41] width 57 height 9
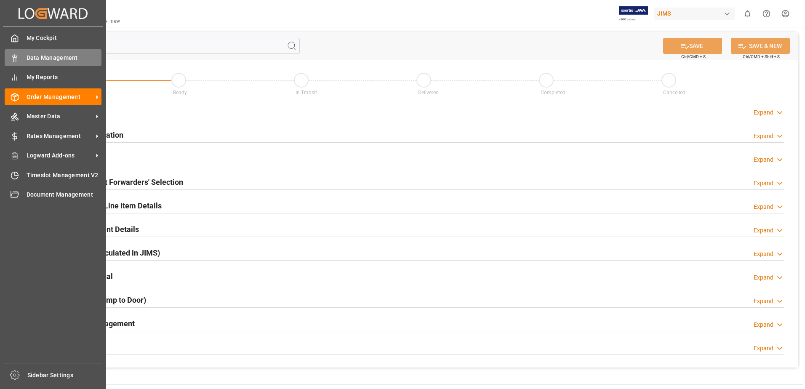
click at [55, 60] on span "Data Management" at bounding box center [64, 57] width 75 height 9
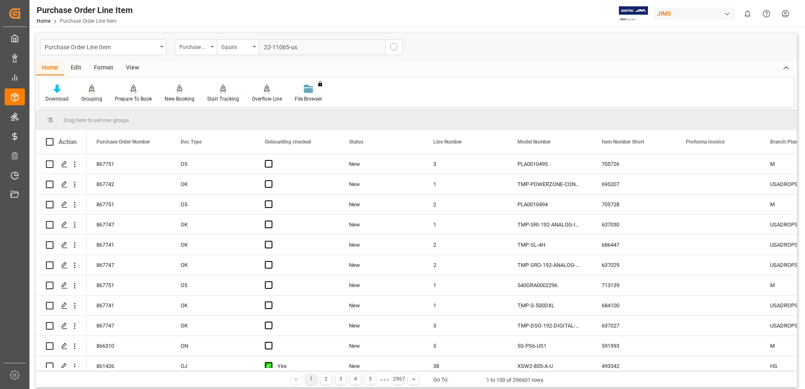
type input "22-11065-us"
click at [393, 43] on icon "search button" at bounding box center [394, 47] width 10 height 10
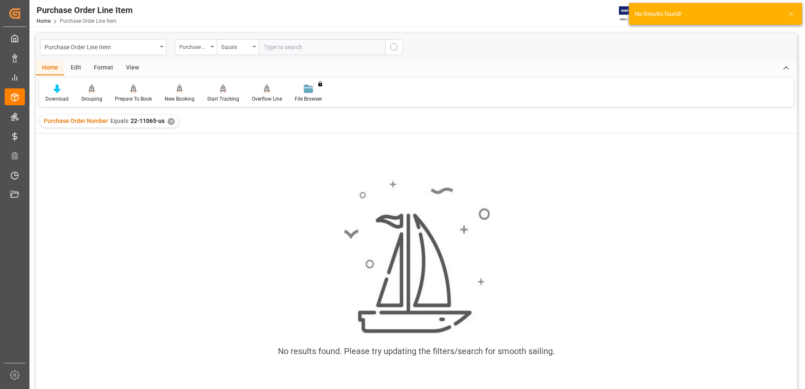
click at [168, 121] on div "✕" at bounding box center [171, 121] width 7 height 7
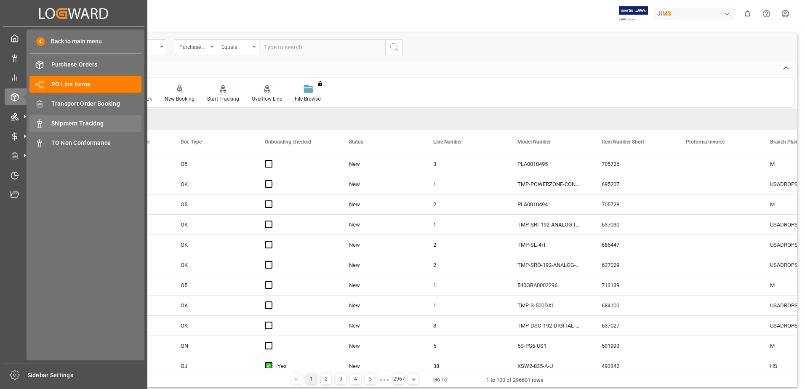
click at [75, 124] on span "Shipment Tracking" at bounding box center [96, 123] width 91 height 9
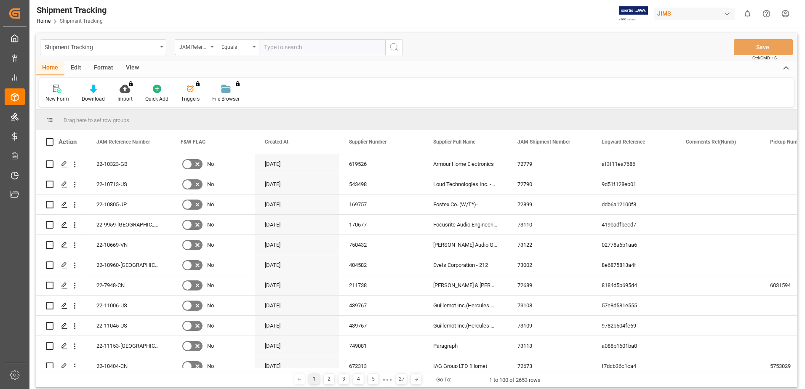
click at [313, 52] on input "text" at bounding box center [322, 47] width 126 height 16
type input "22-11065-us"
click at [396, 46] on icon "search button" at bounding box center [394, 47] width 10 height 10
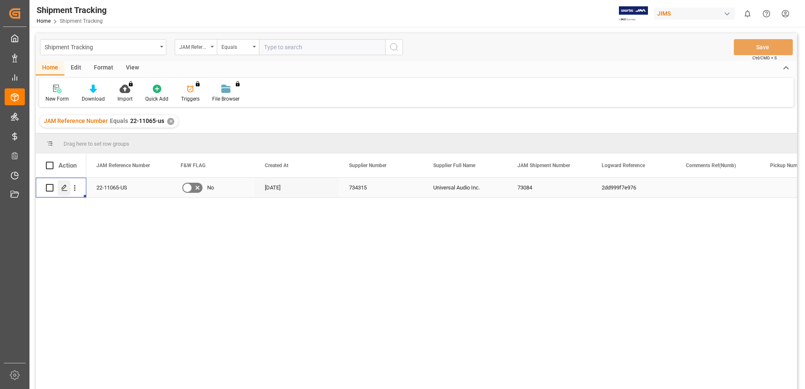
click at [63, 187] on icon "Press SPACE to select this row." at bounding box center [64, 187] width 7 height 7
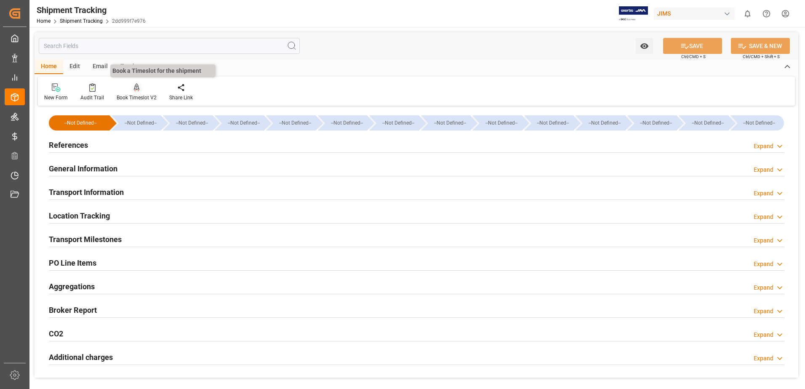
click at [137, 91] on icon at bounding box center [137, 87] width 6 height 8
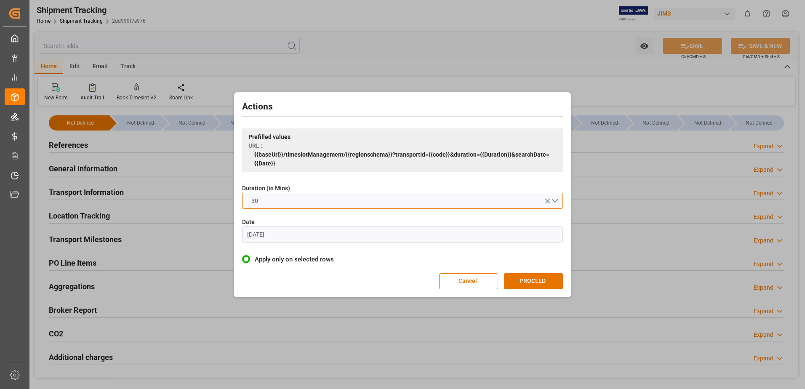
click at [464, 203] on button "30" at bounding box center [402, 201] width 321 height 16
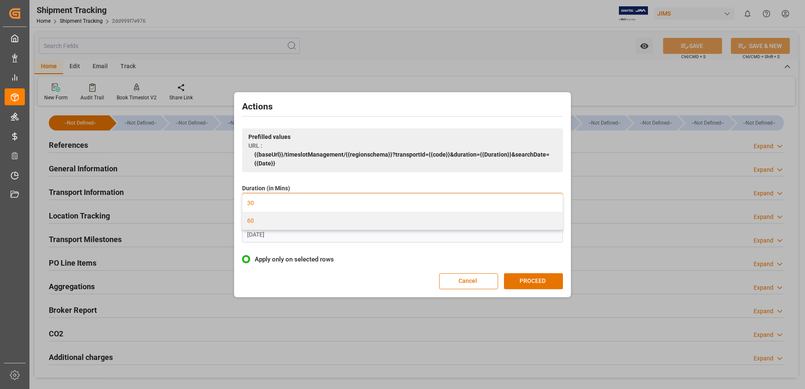
click at [312, 225] on div "60" at bounding box center [403, 221] width 320 height 18
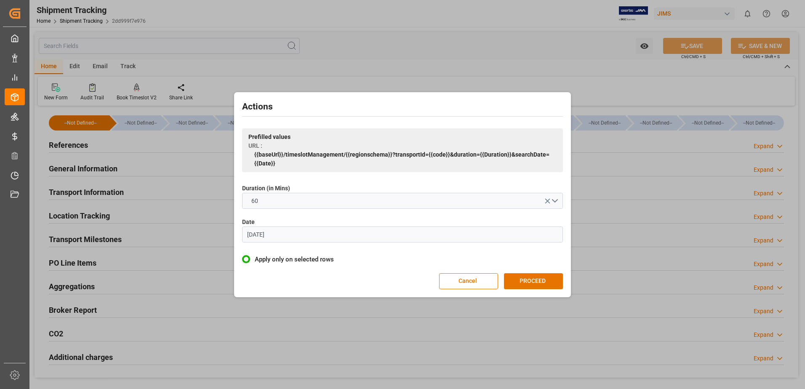
click at [285, 235] on input "07.06.2023" at bounding box center [402, 235] width 321 height 16
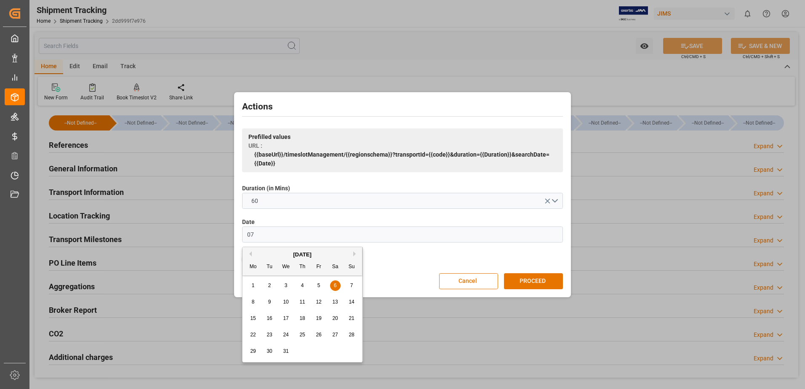
type input "0"
type input "22.09.2025"
click at [332, 214] on div "Actions Prefilled values URL : {{baseUrl}}/timeslotManagement/{{regionschema}}?…" at bounding box center [402, 194] width 333 height 201
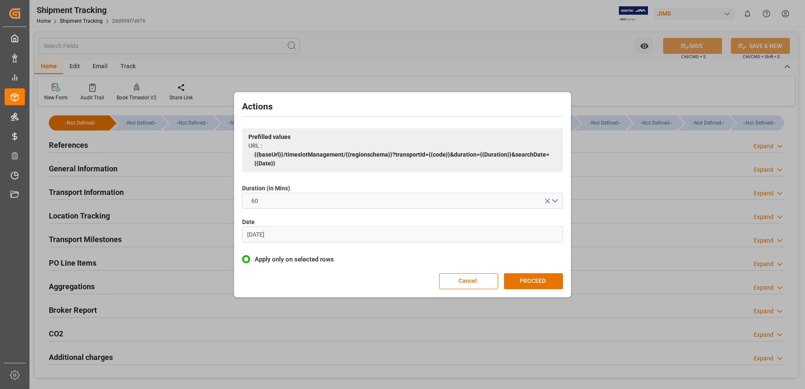
click at [544, 280] on button "PROCEED" at bounding box center [533, 281] width 59 height 16
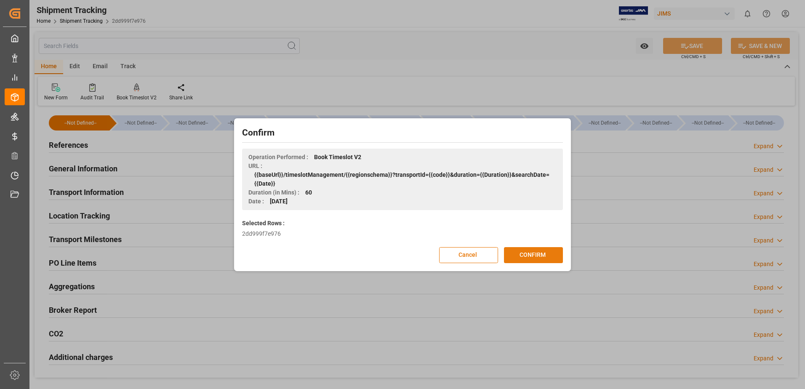
click at [532, 249] on button "CONFIRM" at bounding box center [533, 255] width 59 height 16
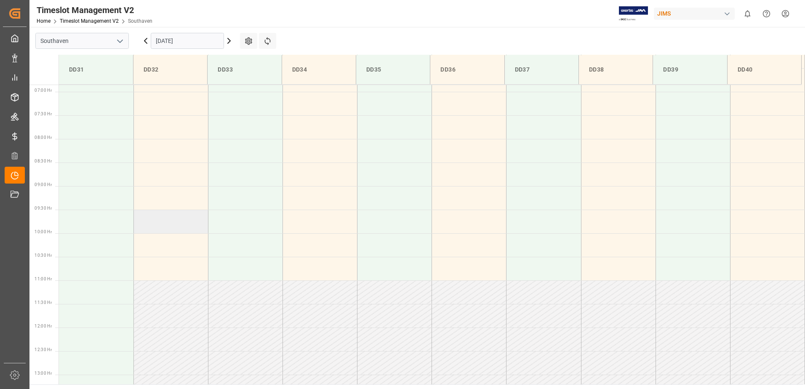
scroll to position [281, 0]
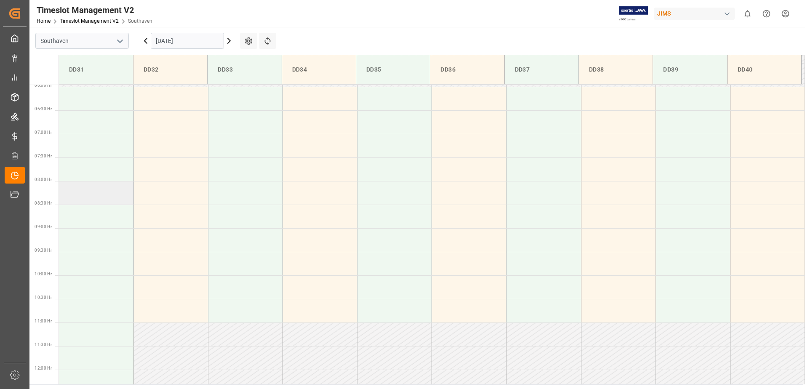
click at [98, 195] on td at bounding box center [96, 193] width 75 height 24
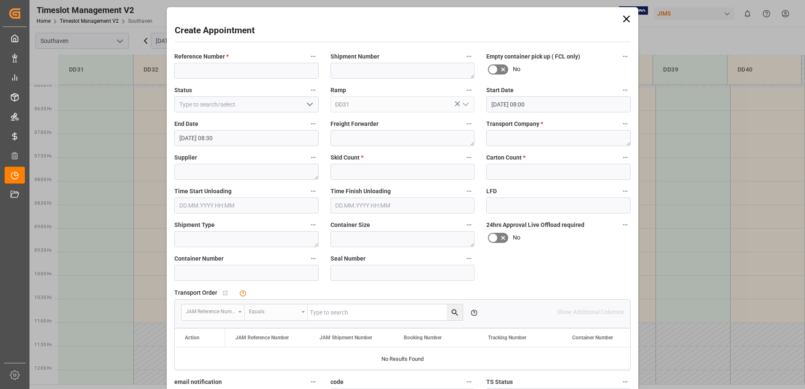
type input "[DATE] 08:00"
type input "[DATE] 08:30"
click at [204, 66] on input at bounding box center [246, 71] width 144 height 16
type input "22-11065-us"
click at [526, 143] on textarea at bounding box center [558, 138] width 144 height 16
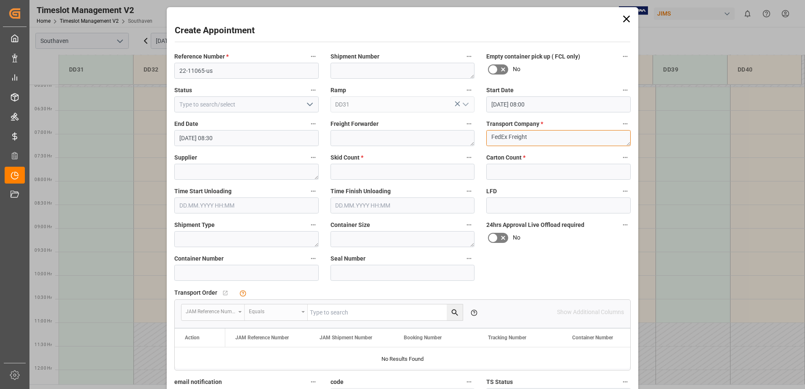
type textarea "FedEx Freight"
click at [409, 173] on input "text" at bounding box center [403, 172] width 144 height 16
type input "2"
click at [545, 171] on input "text" at bounding box center [558, 172] width 144 height 16
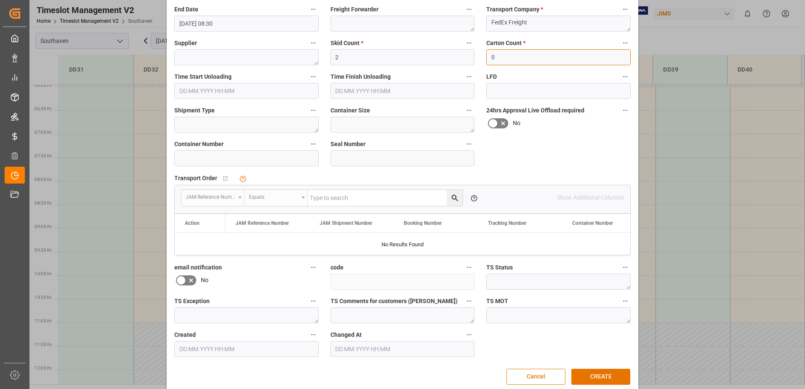
scroll to position [125, 0]
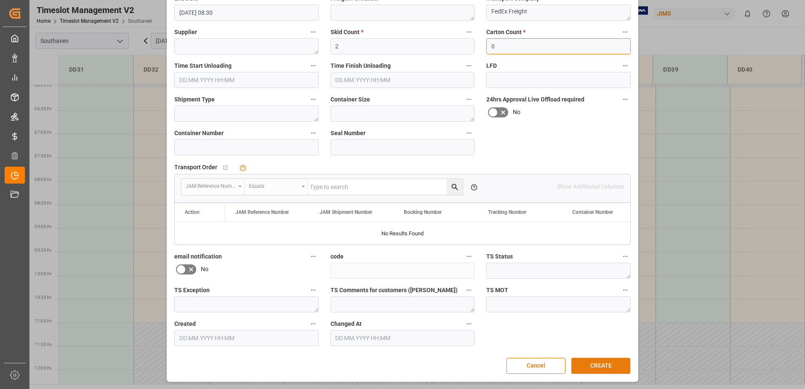
type input "0"
click at [606, 366] on button "CREATE" at bounding box center [600, 366] width 59 height 16
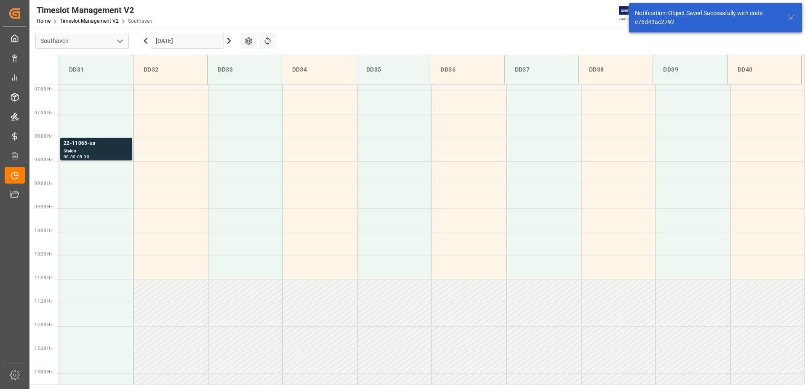
scroll to position [325, 0]
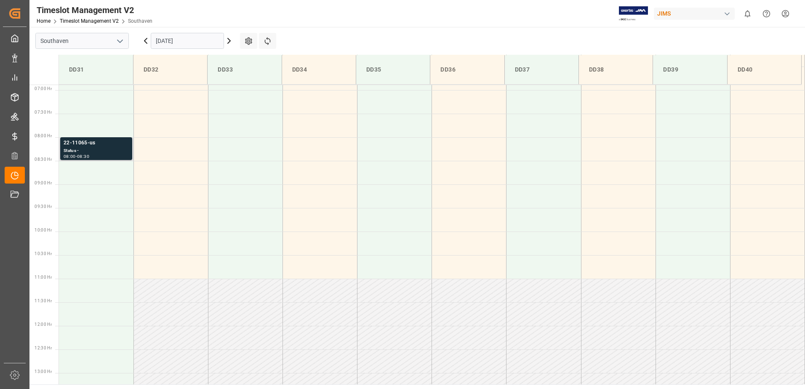
click at [76, 146] on div "22-11065-us" at bounding box center [96, 143] width 65 height 8
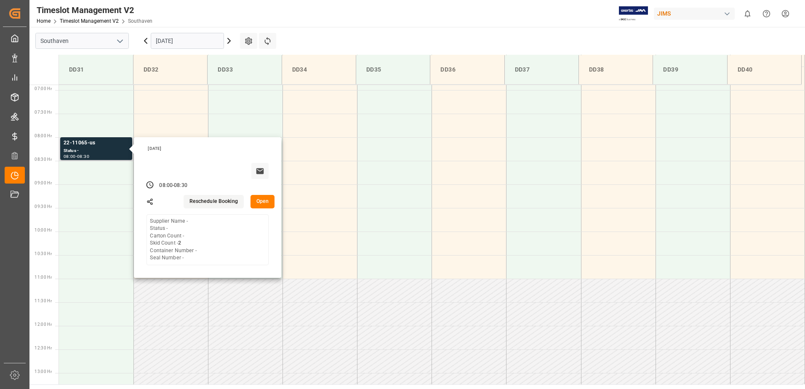
click at [184, 237] on div "Supplier Name - Status - Carton Count - Skid Count - 2 Container Number - Seal …" at bounding box center [173, 240] width 46 height 44
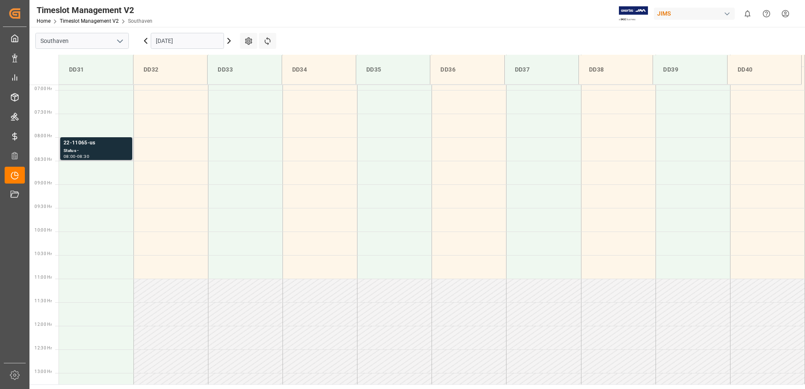
click at [89, 148] on div "Status -" at bounding box center [96, 150] width 65 height 7
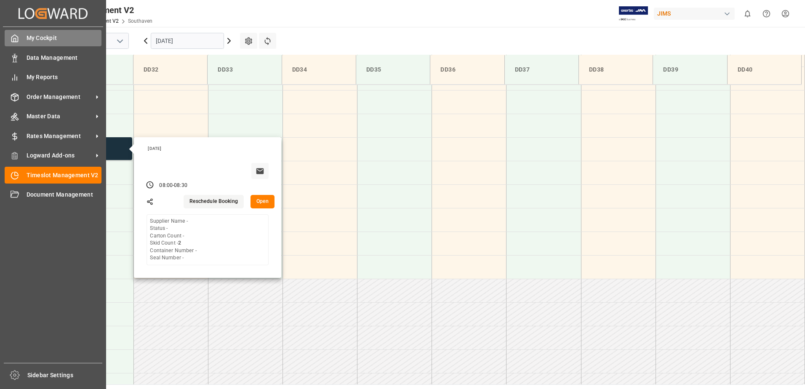
click at [8, 38] on div at bounding box center [12, 38] width 14 height 9
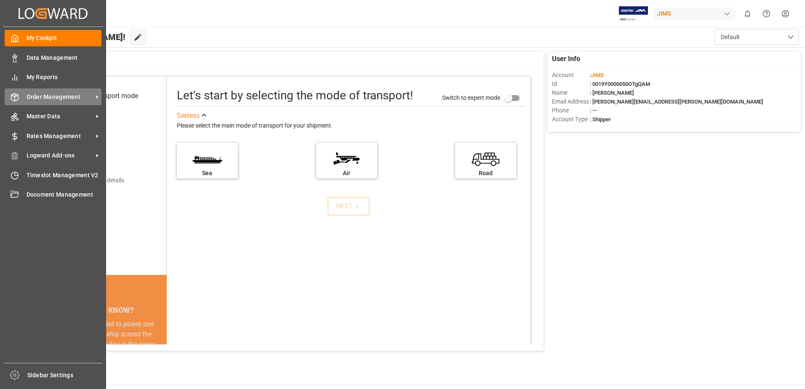
click at [52, 99] on span "Order Management" at bounding box center [60, 97] width 67 height 9
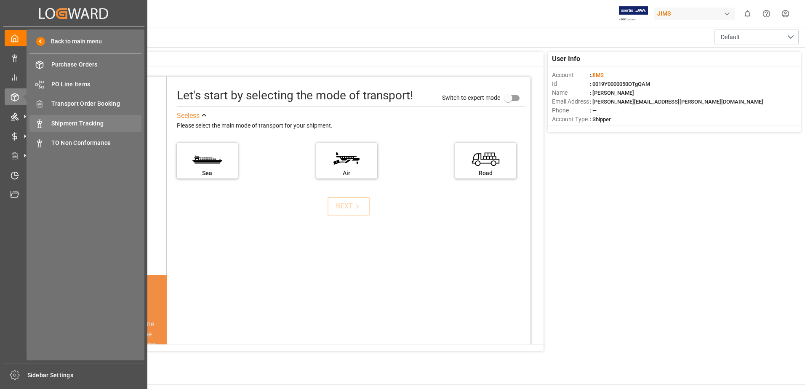
click at [103, 123] on span "Shipment Tracking" at bounding box center [96, 123] width 91 height 9
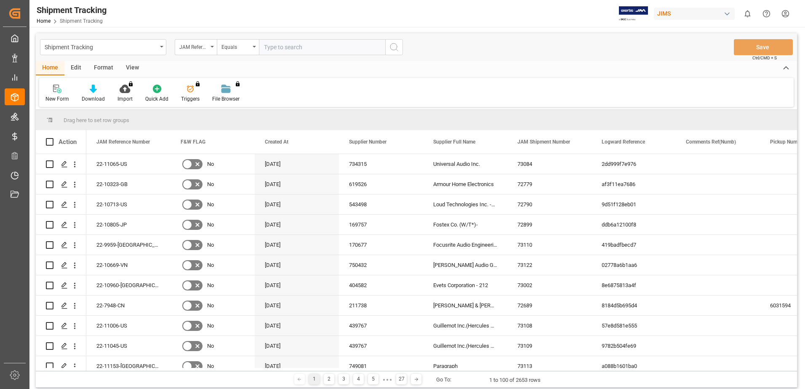
click at [285, 49] on input "text" at bounding box center [322, 47] width 126 height 16
type input "22-9584-us"
click at [396, 53] on button "search button" at bounding box center [394, 47] width 18 height 16
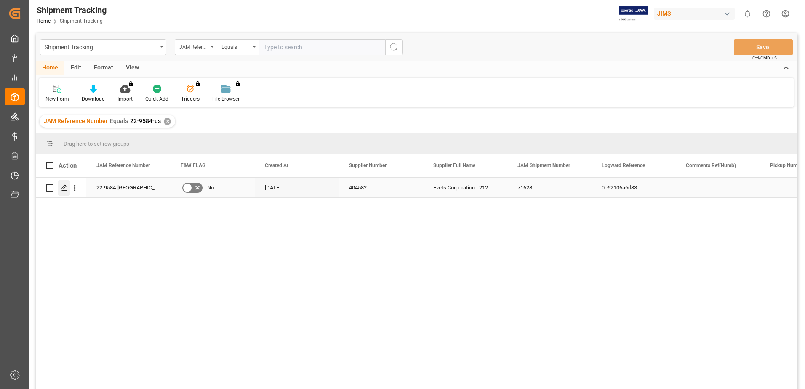
click at [61, 188] on div "Press SPACE to select this row." at bounding box center [64, 188] width 13 height 16
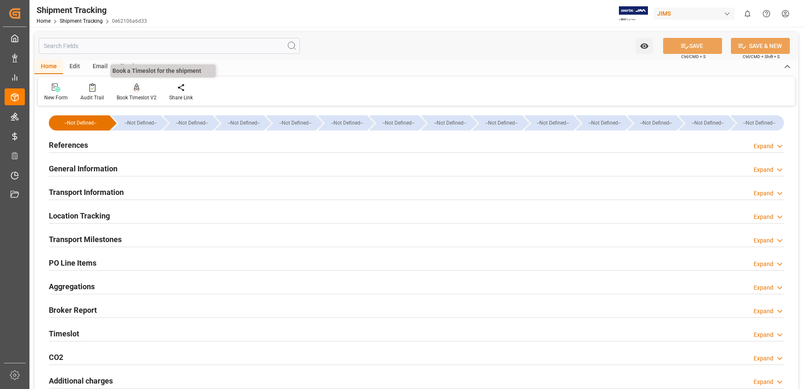
click at [145, 88] on div at bounding box center [137, 87] width 40 height 9
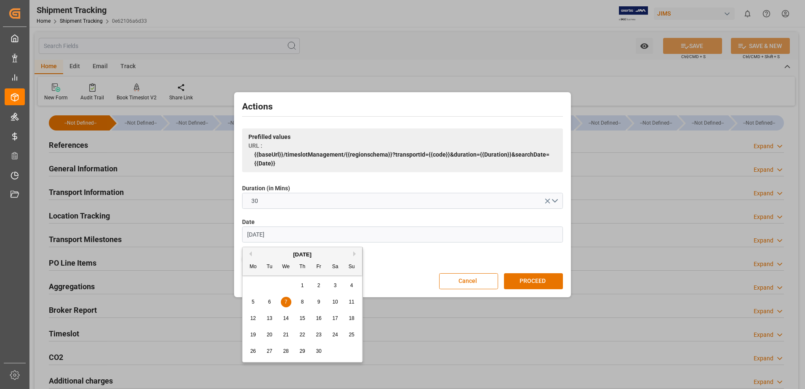
drag, startPoint x: 285, startPoint y: 239, endPoint x: 211, endPoint y: 254, distance: 75.2
click at [211, 254] on div "Actions Prefilled values URL : {{baseUrl}}/timeslotManagement/{{regionschema}}?…" at bounding box center [402, 194] width 805 height 389
type input "[DATE]"
click at [304, 220] on label "Date" at bounding box center [402, 222] width 321 height 9
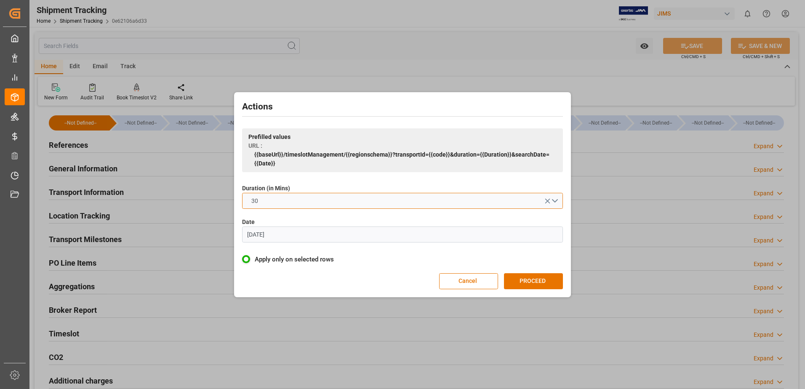
click at [317, 200] on button "30" at bounding box center [402, 201] width 321 height 16
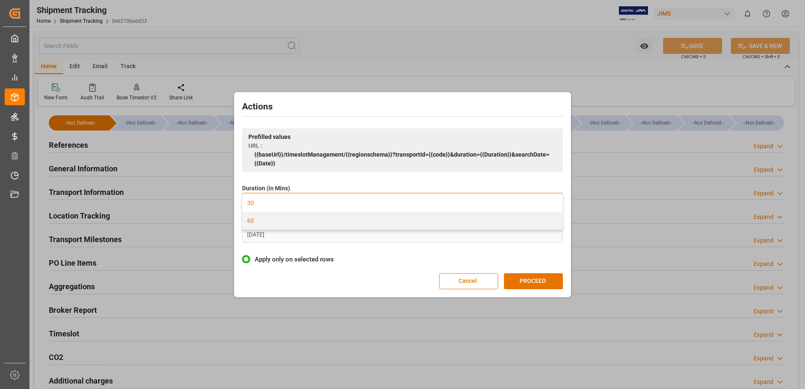
click at [290, 224] on div "60" at bounding box center [403, 221] width 320 height 18
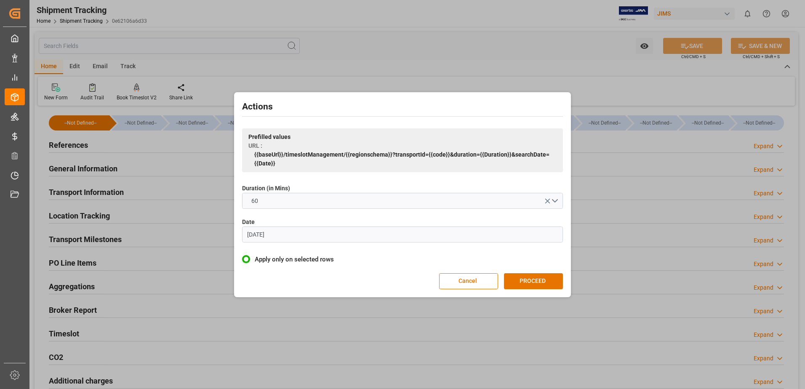
click at [299, 221] on label "Date" at bounding box center [402, 222] width 321 height 9
click at [542, 283] on button "PROCEED" at bounding box center [533, 281] width 59 height 16
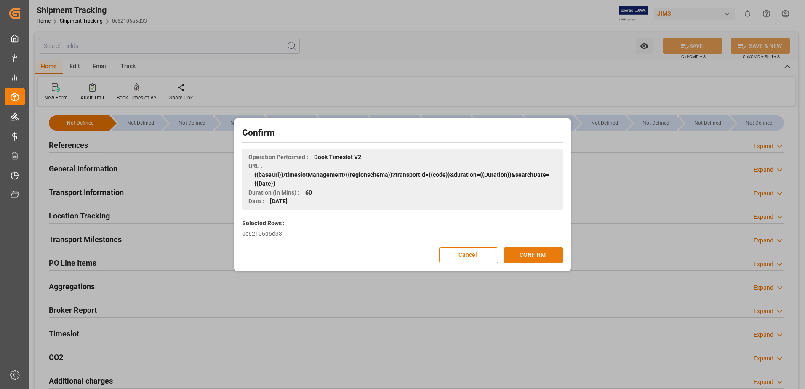
click at [540, 250] on button "CONFIRM" at bounding box center [533, 255] width 59 height 16
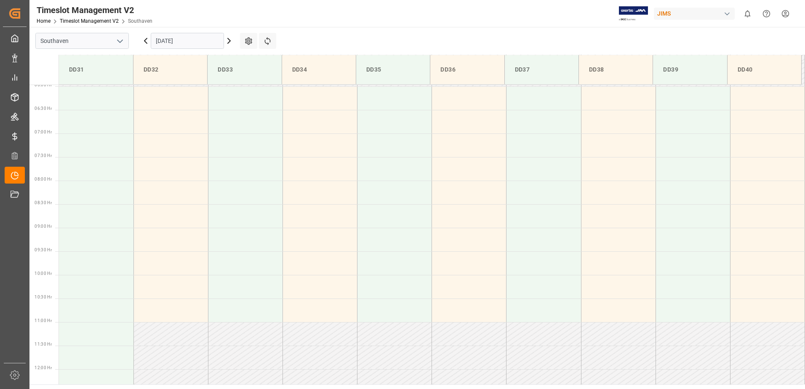
scroll to position [281, 0]
click at [108, 223] on td at bounding box center [96, 217] width 75 height 24
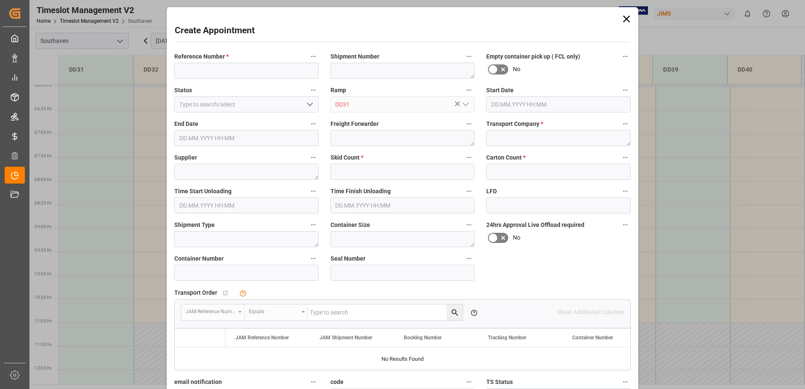
type input "[DATE] 08:30"
type input "[DATE] 09:00"
click at [515, 135] on textarea at bounding box center [558, 138] width 144 height 16
type textarea "FedEx Freight"
click at [432, 174] on input "text" at bounding box center [403, 172] width 144 height 16
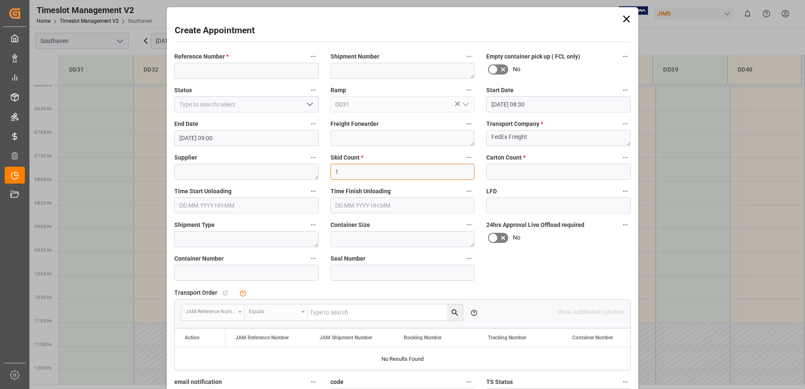
type input "1"
click at [503, 168] on input "text" at bounding box center [558, 172] width 144 height 16
type input "0"
click at [475, 155] on div "Skid Count * 1" at bounding box center [403, 166] width 156 height 34
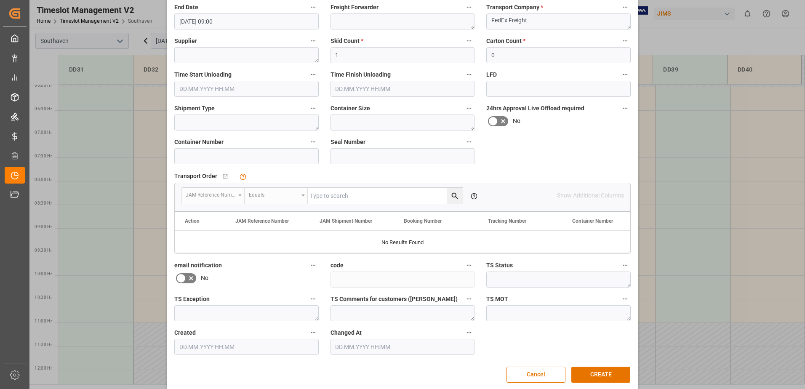
scroll to position [125, 0]
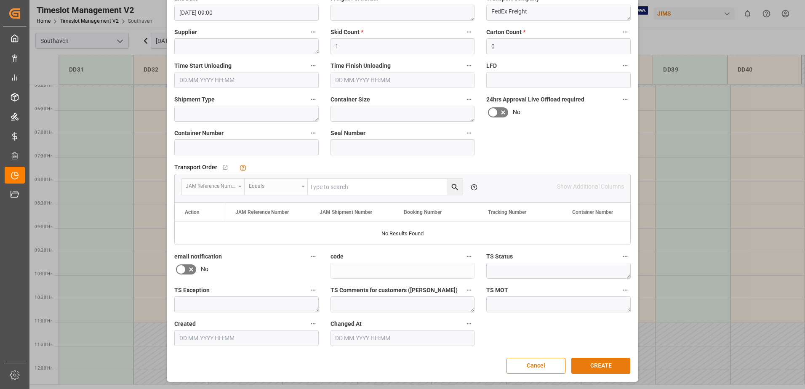
click at [584, 363] on button "CREATE" at bounding box center [600, 366] width 59 height 16
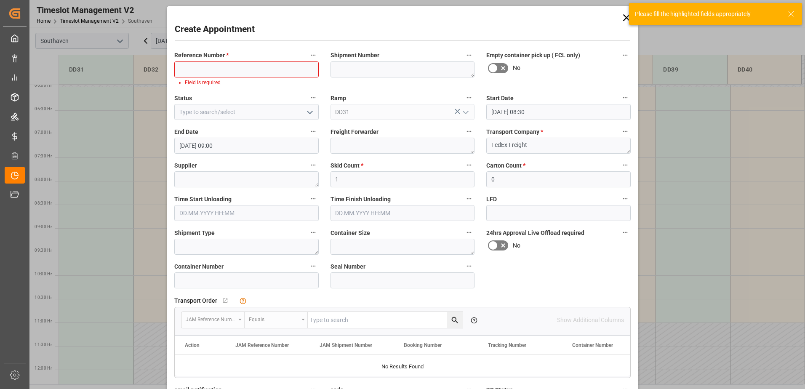
scroll to position [0, 0]
click at [263, 75] on input at bounding box center [246, 71] width 144 height 16
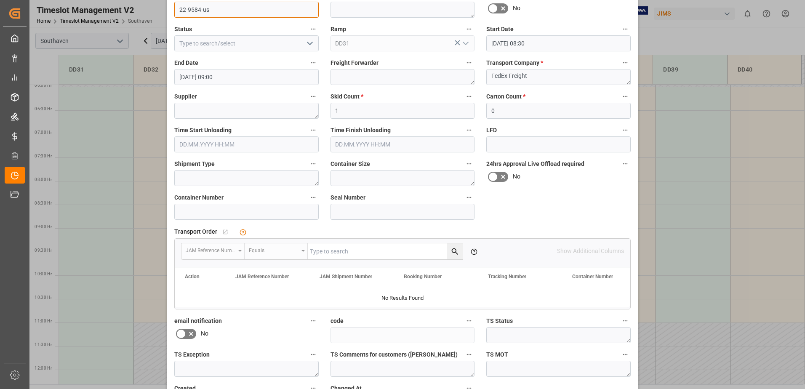
scroll to position [125, 0]
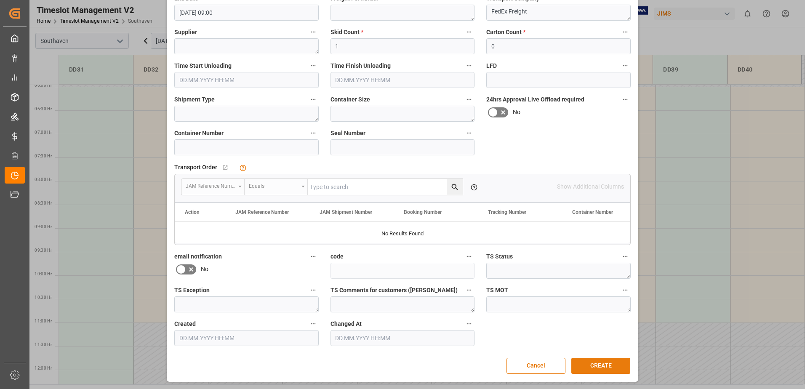
type input "22-9584-us"
click at [596, 366] on button "CREATE" at bounding box center [600, 366] width 59 height 16
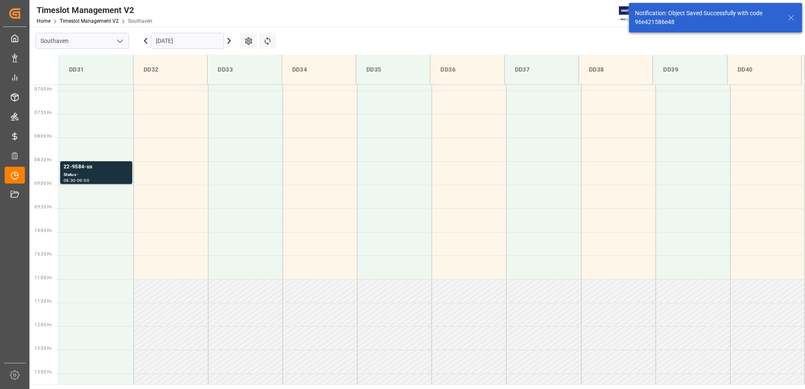
scroll to position [325, 0]
click at [790, 16] on icon at bounding box center [791, 18] width 10 height 10
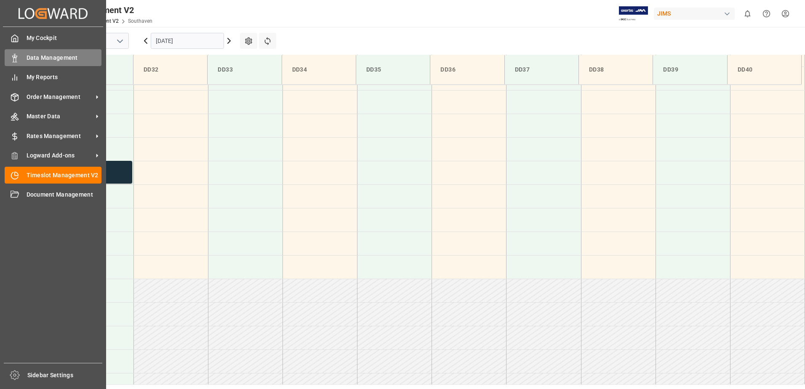
click at [27, 57] on span "Data Management" at bounding box center [64, 57] width 75 height 9
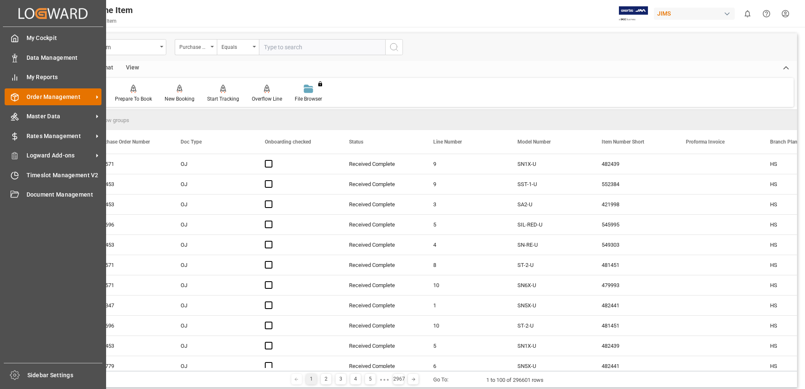
click at [59, 99] on span "Order Management" at bounding box center [60, 97] width 67 height 9
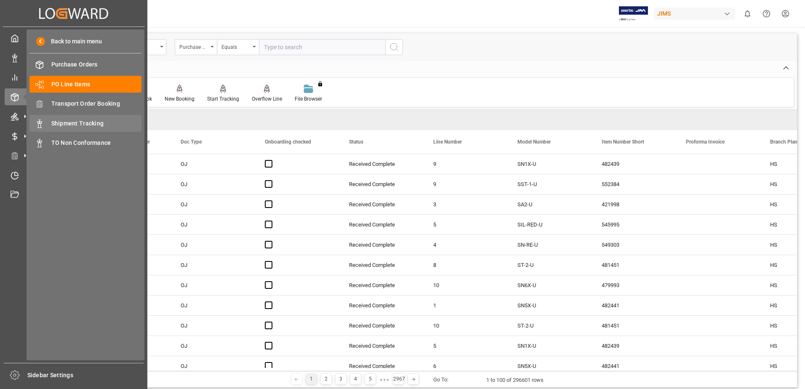
click at [77, 124] on span "Shipment Tracking" at bounding box center [96, 123] width 91 height 9
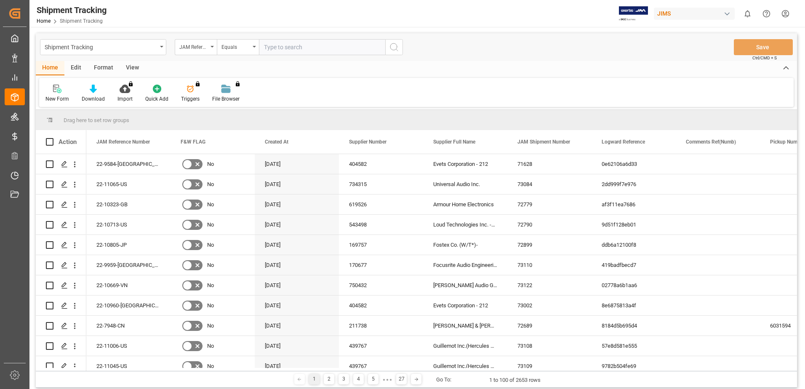
click at [345, 49] on input "text" at bounding box center [322, 47] width 126 height 16
type input "22-10670-us"
click at [394, 43] on icon "search button" at bounding box center [394, 47] width 10 height 10
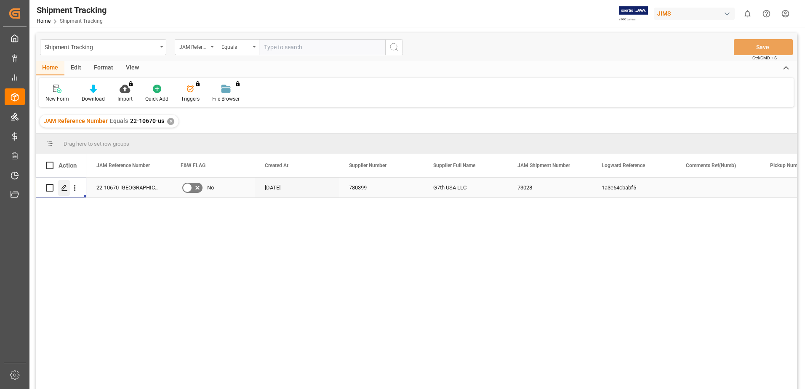
click at [64, 187] on icon "Press SPACE to select this row." at bounding box center [64, 187] width 7 height 7
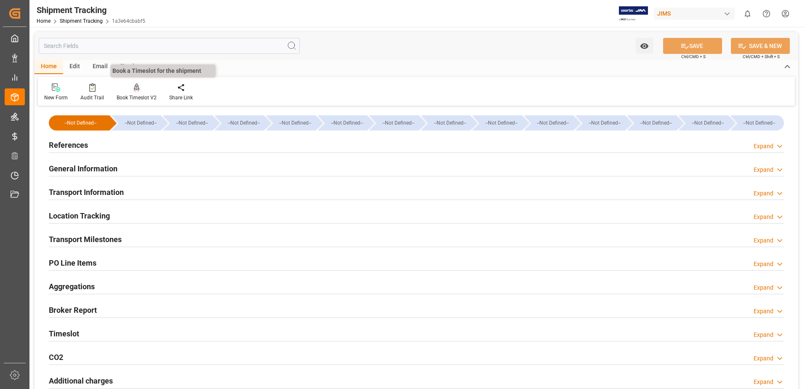
click at [133, 100] on div "Book Timeslot V2" at bounding box center [137, 98] width 40 height 8
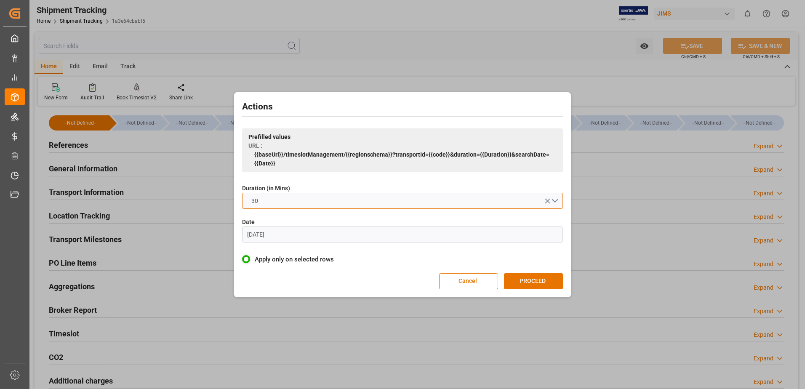
click at [328, 202] on button "30" at bounding box center [402, 201] width 321 height 16
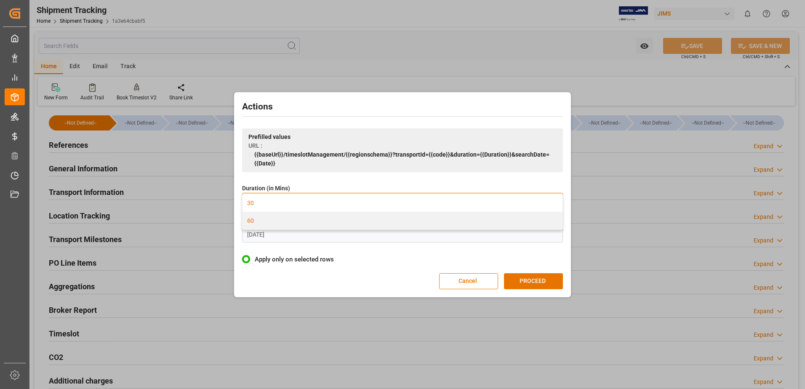
click at [295, 222] on div "60" at bounding box center [403, 221] width 320 height 18
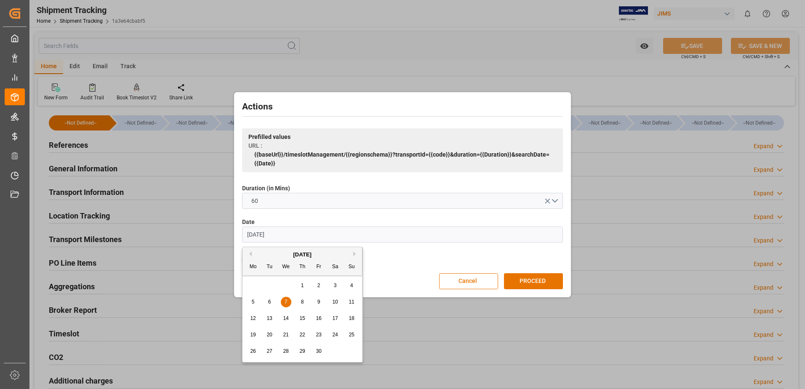
click at [286, 234] on input "07.06.2023" at bounding box center [402, 235] width 321 height 16
type input "0"
type input "26.09.2025"
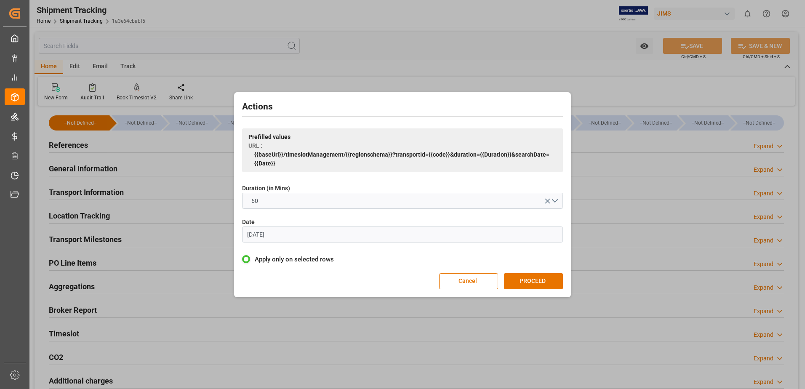
click at [400, 259] on label "Apply only on selected rows" at bounding box center [402, 259] width 321 height 10
click at [334, 255] on input "Apply only on selected rows" at bounding box center [334, 255] width 0 height 0
click at [537, 283] on button "PROCEED" at bounding box center [533, 281] width 59 height 16
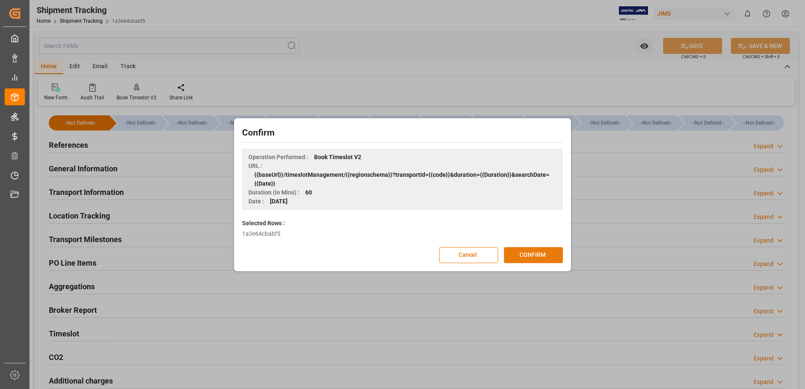
click at [542, 253] on button "CONFIRM" at bounding box center [533, 255] width 59 height 16
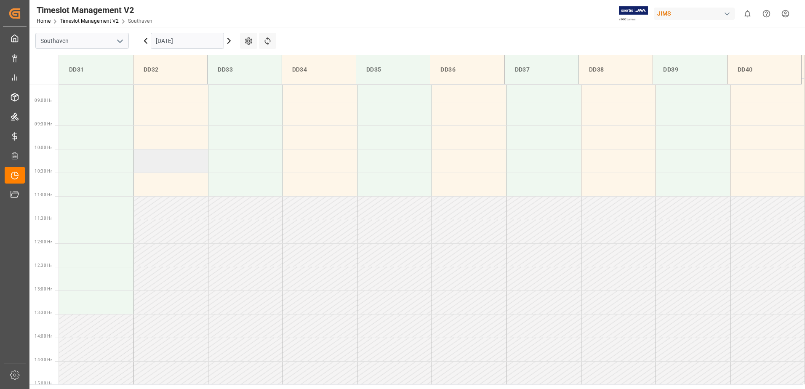
scroll to position [365, 0]
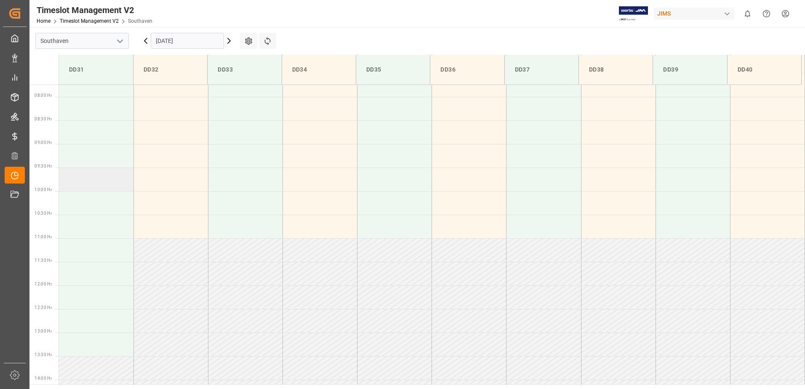
click at [83, 187] on td at bounding box center [96, 180] width 75 height 24
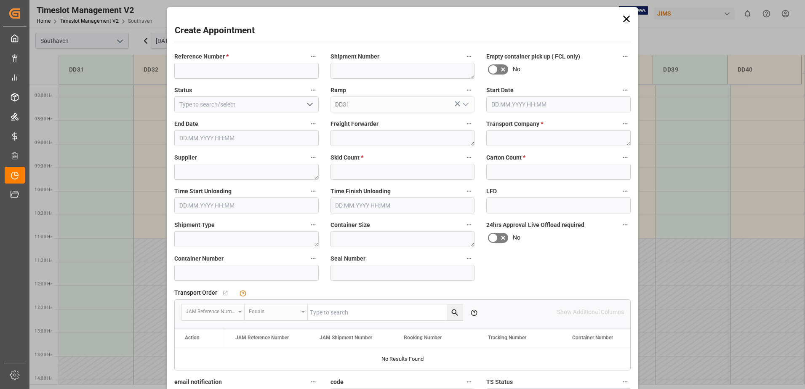
type input "[DATE] 09:30"
type input "[DATE] 10:00"
click at [251, 73] on input at bounding box center [246, 71] width 144 height 16
type input "22-10670-us"
click at [506, 136] on textarea at bounding box center [558, 138] width 144 height 16
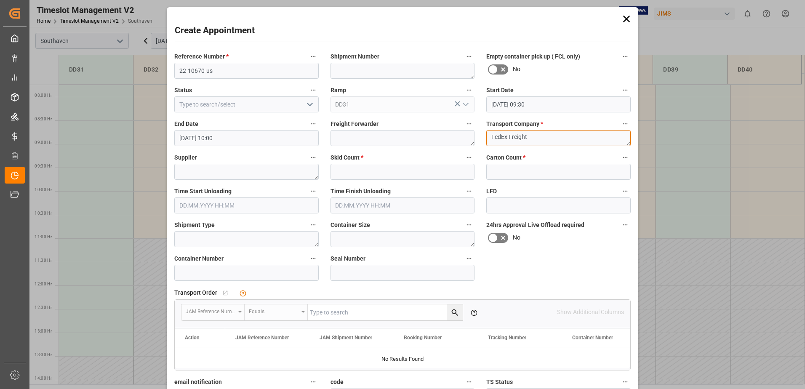
type textarea "FedEx Freight"
click at [411, 173] on input "text" at bounding box center [403, 172] width 144 height 16
type input "1"
click at [498, 169] on input "text" at bounding box center [558, 172] width 144 height 16
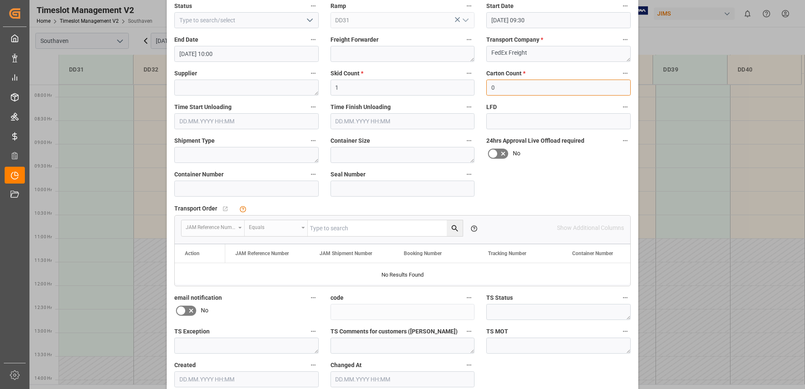
scroll to position [125, 0]
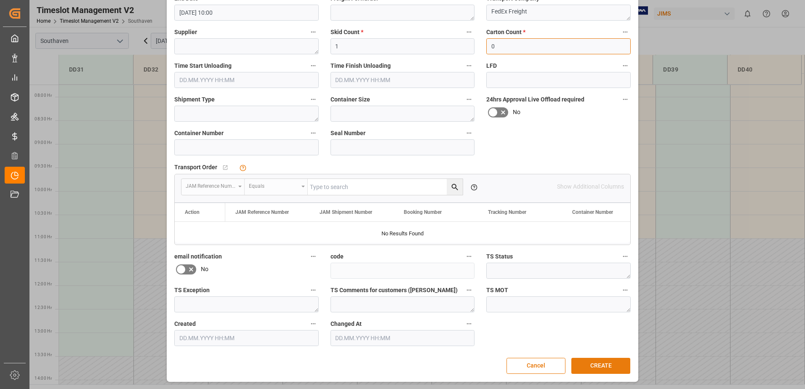
type input "0"
click at [598, 361] on button "CREATE" at bounding box center [600, 366] width 59 height 16
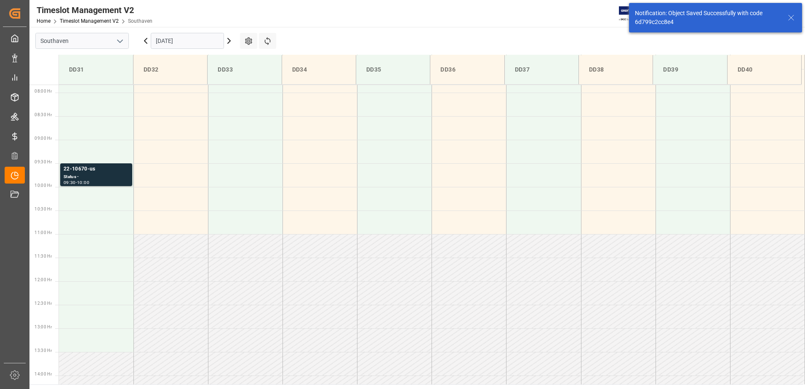
scroll to position [372, 0]
click at [793, 17] on icon at bounding box center [791, 18] width 10 height 10
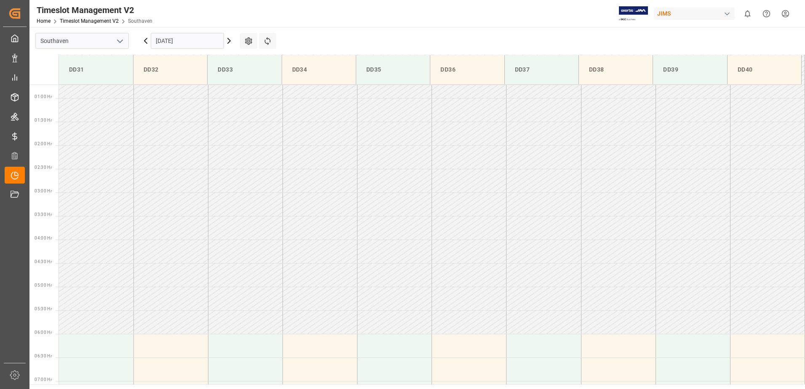
scroll to position [0, 0]
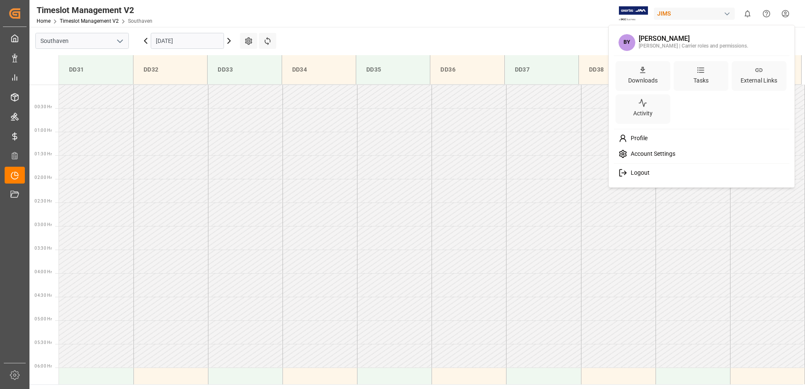
click at [786, 10] on html "Created by potrace 1.15, written by [PERSON_NAME] [DATE]-[DATE] Created by potr…" at bounding box center [402, 194] width 805 height 389
click at [645, 175] on span "Logout" at bounding box center [638, 173] width 22 height 8
